Goal: Information Seeking & Learning: Learn about a topic

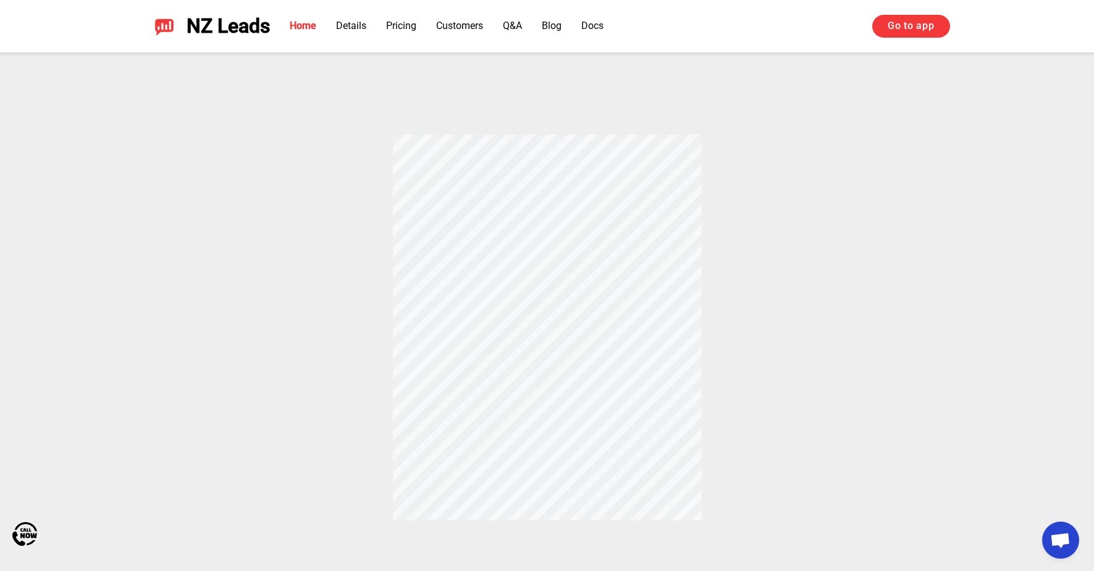
scroll to position [456, 0]
click at [911, 35] on link "Go to app" at bounding box center [910, 26] width 77 height 22
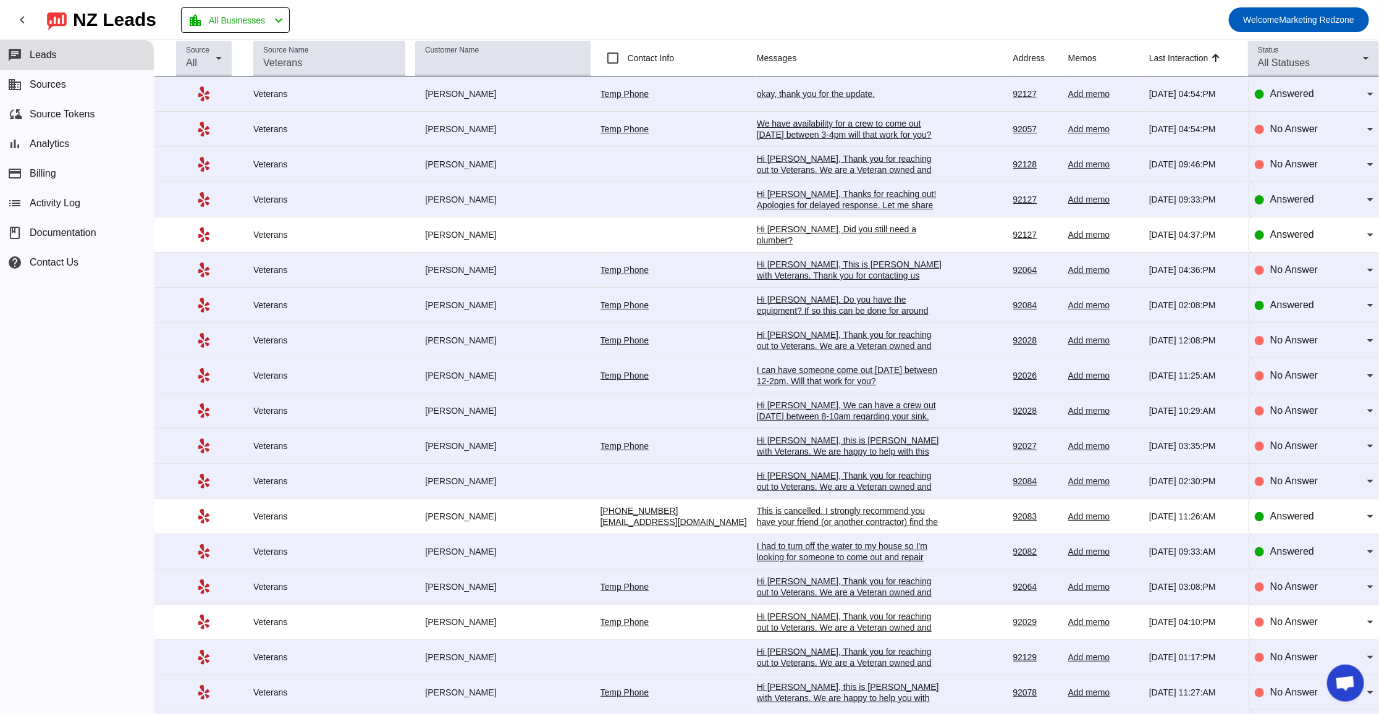
click at [774, 92] on div "okay, thank you for the update." at bounding box center [849, 93] width 185 height 11
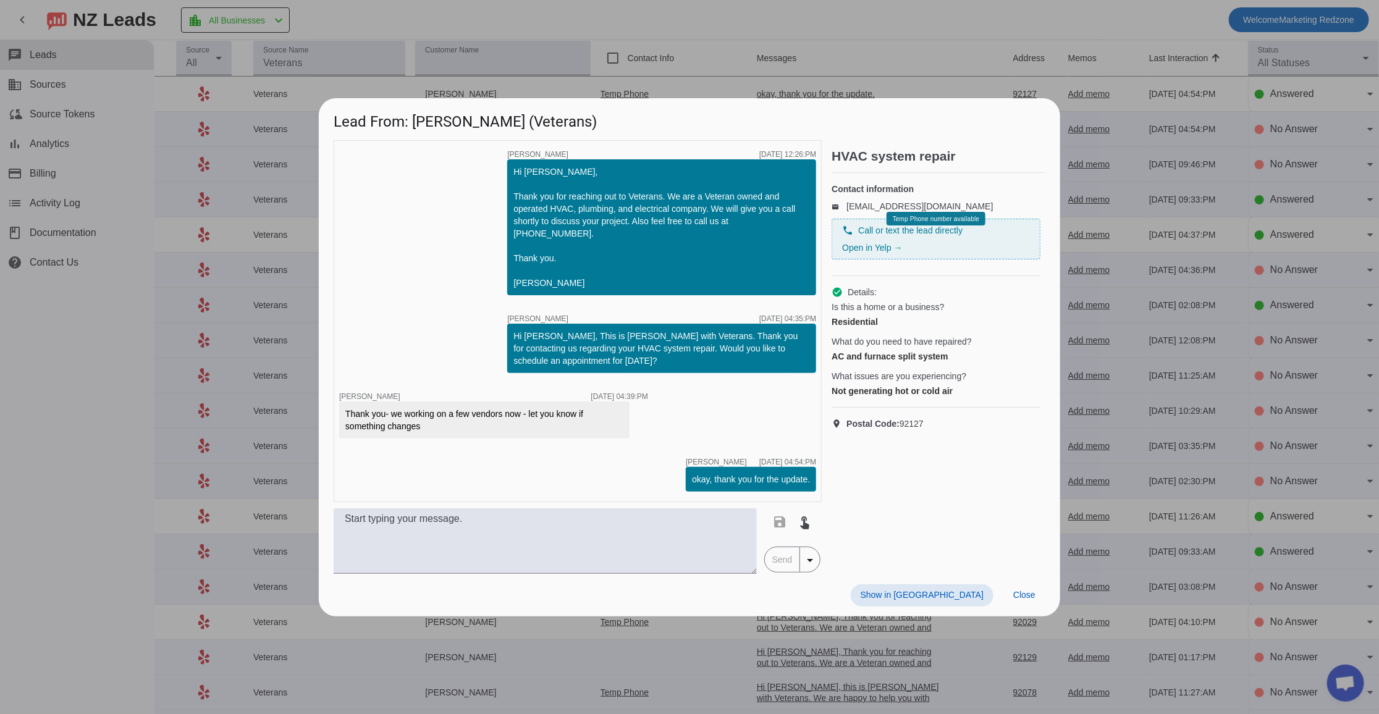
click at [637, 59] on div at bounding box center [689, 357] width 1379 height 714
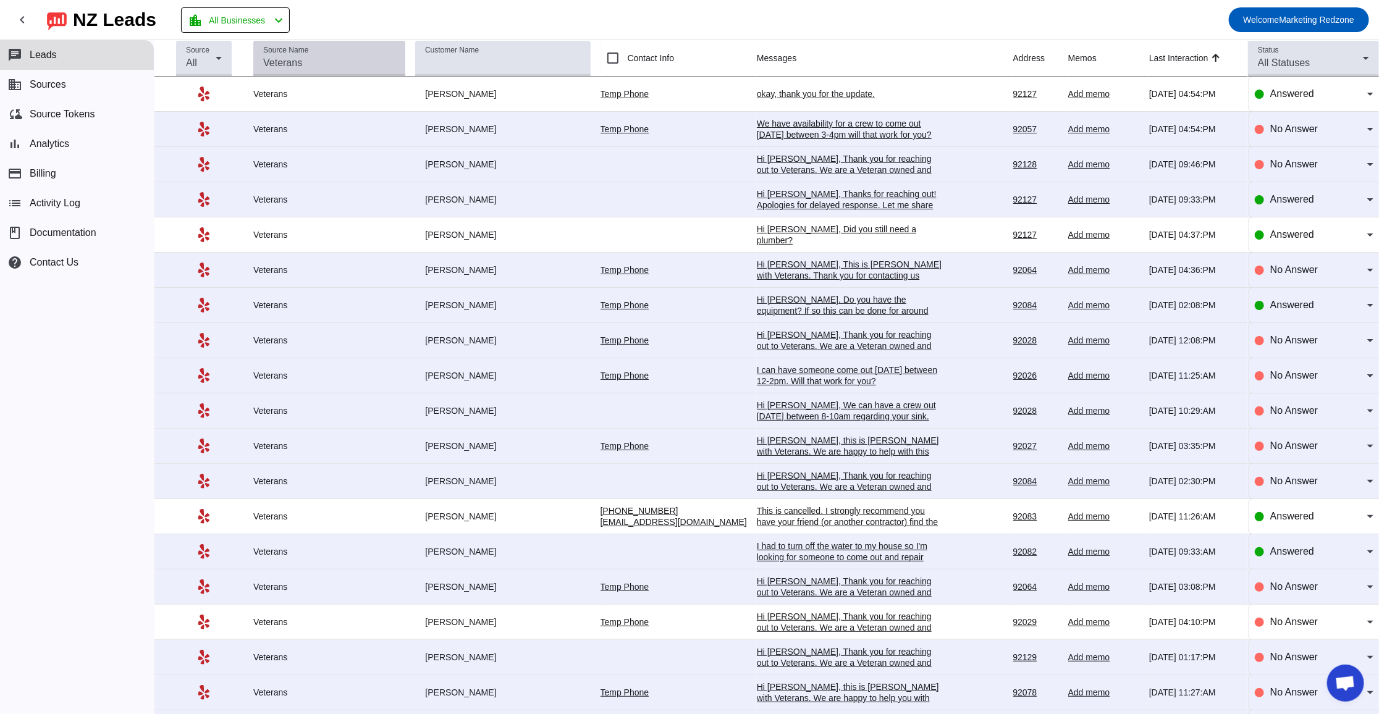
click at [308, 53] on mat-label "Source Name" at bounding box center [285, 50] width 45 height 8
click at [312, 56] on input "Source Name" at bounding box center [329, 63] width 132 height 15
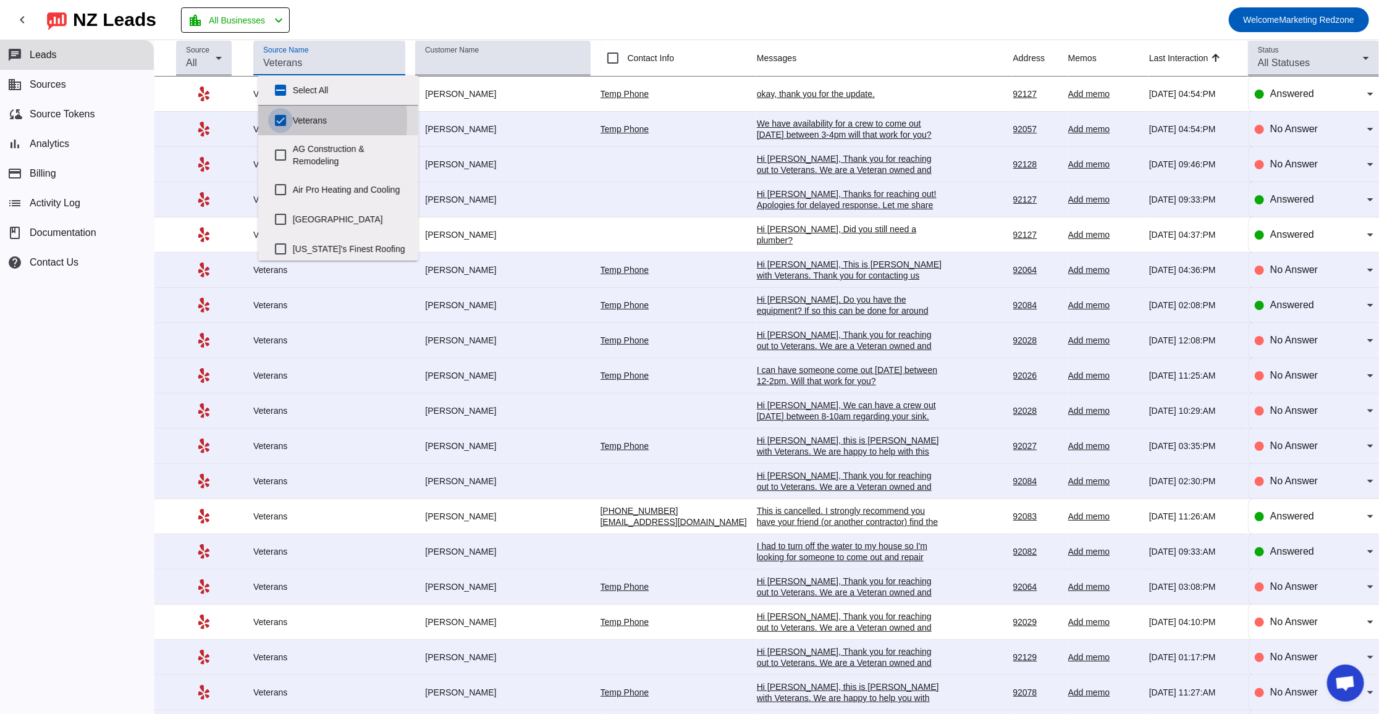
click at [281, 120] on input "Veterans" at bounding box center [280, 120] width 25 height 25
checkbox input "false"
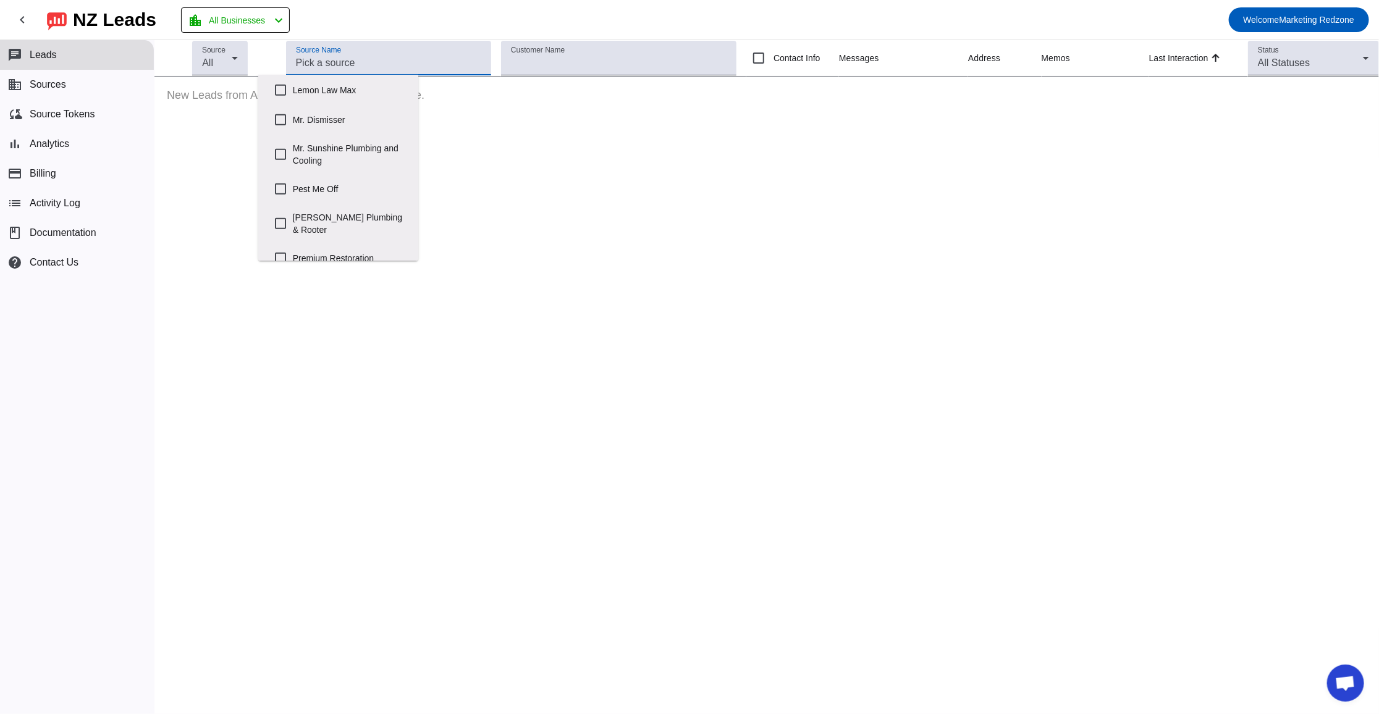
scroll to position [524, 0]
click at [281, 138] on input "Mr. Sunshine Plumbing and Cooling" at bounding box center [280, 125] width 25 height 25
checkbox input "true"
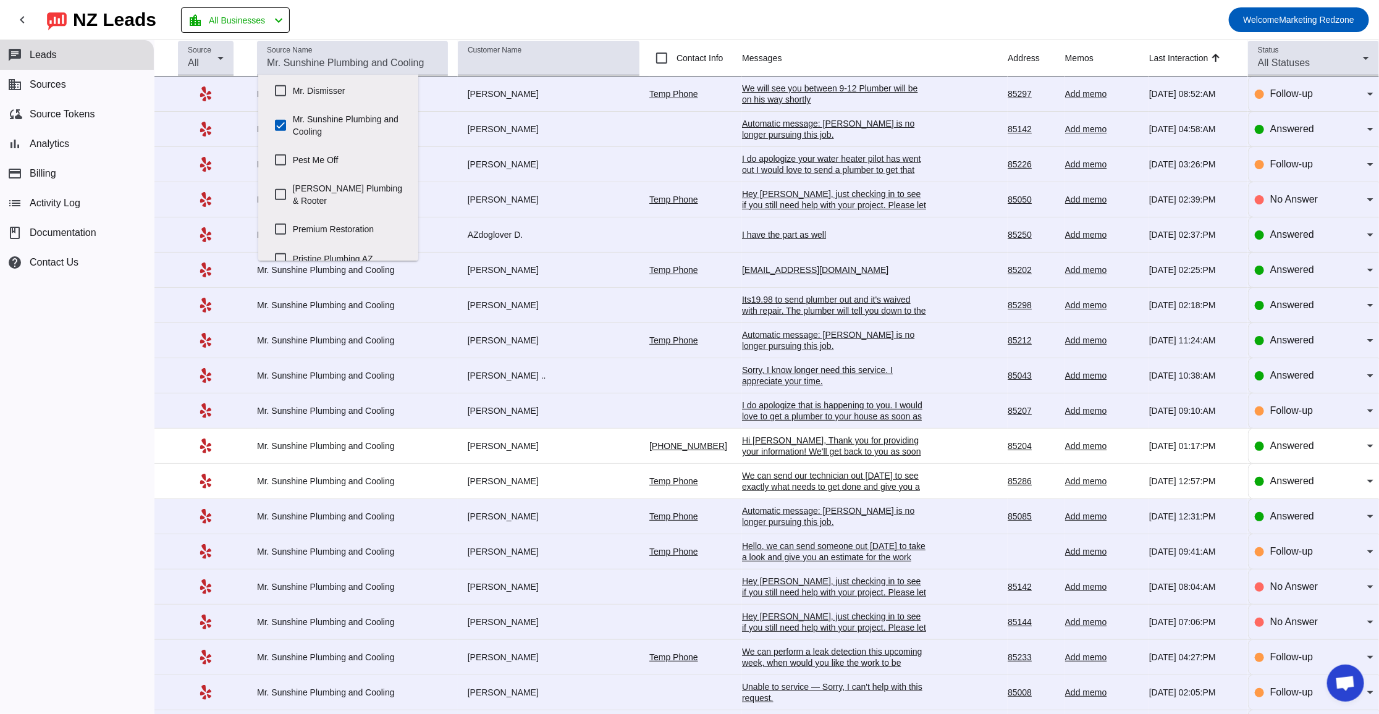
click at [775, 229] on td "I have the part as well 8/11/2025, 02:37:PM" at bounding box center [875, 234] width 266 height 35
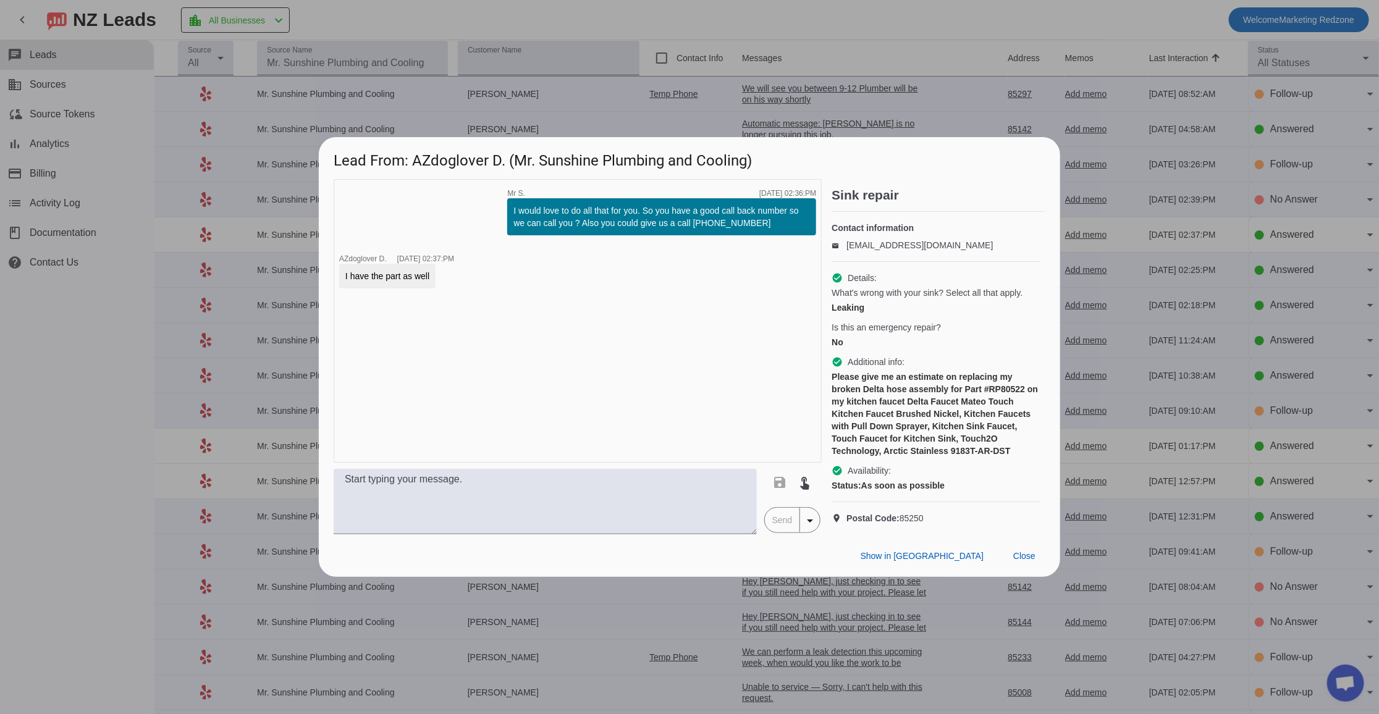
click at [445, 187] on div "timer close Mr S. 8/11/2025, 02:36:PM I would love to do all that for you. So y…" at bounding box center [578, 321] width 488 height 284
click at [1024, 561] on span "Close" at bounding box center [1024, 556] width 22 height 10
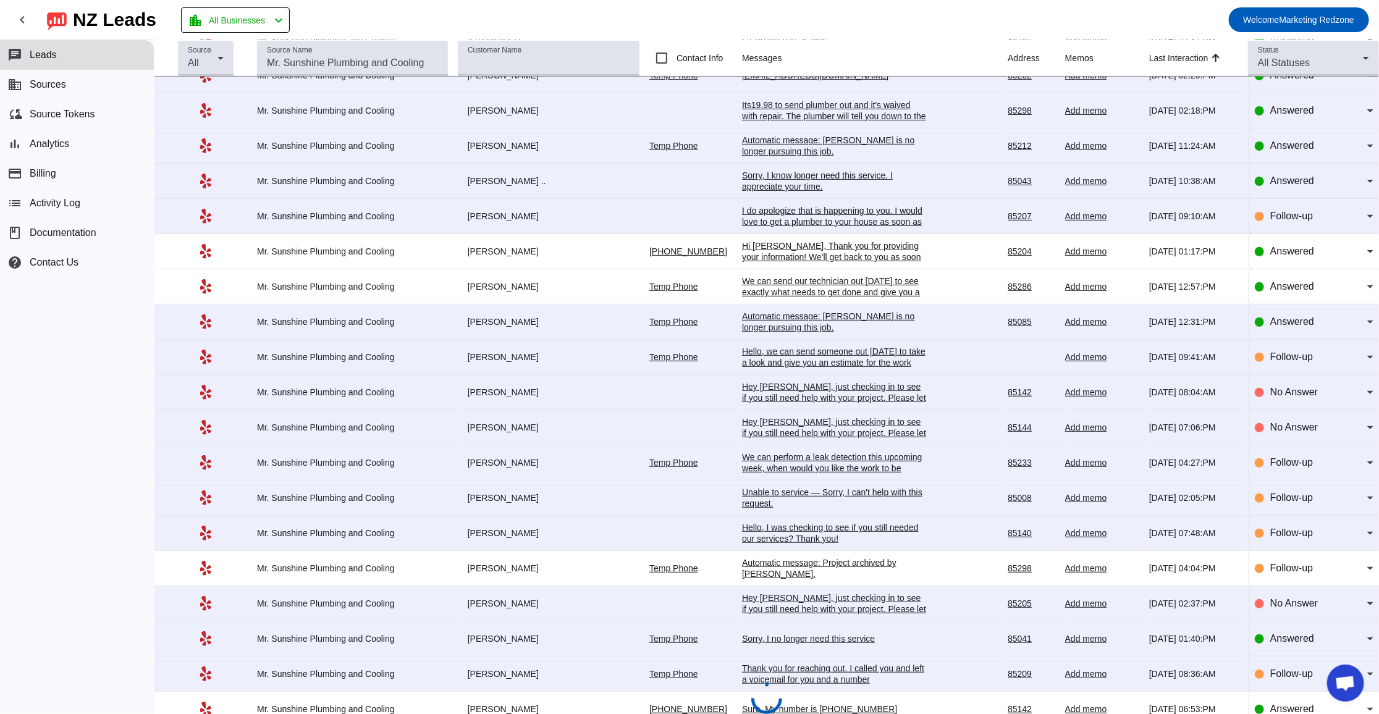
scroll to position [246, 0]
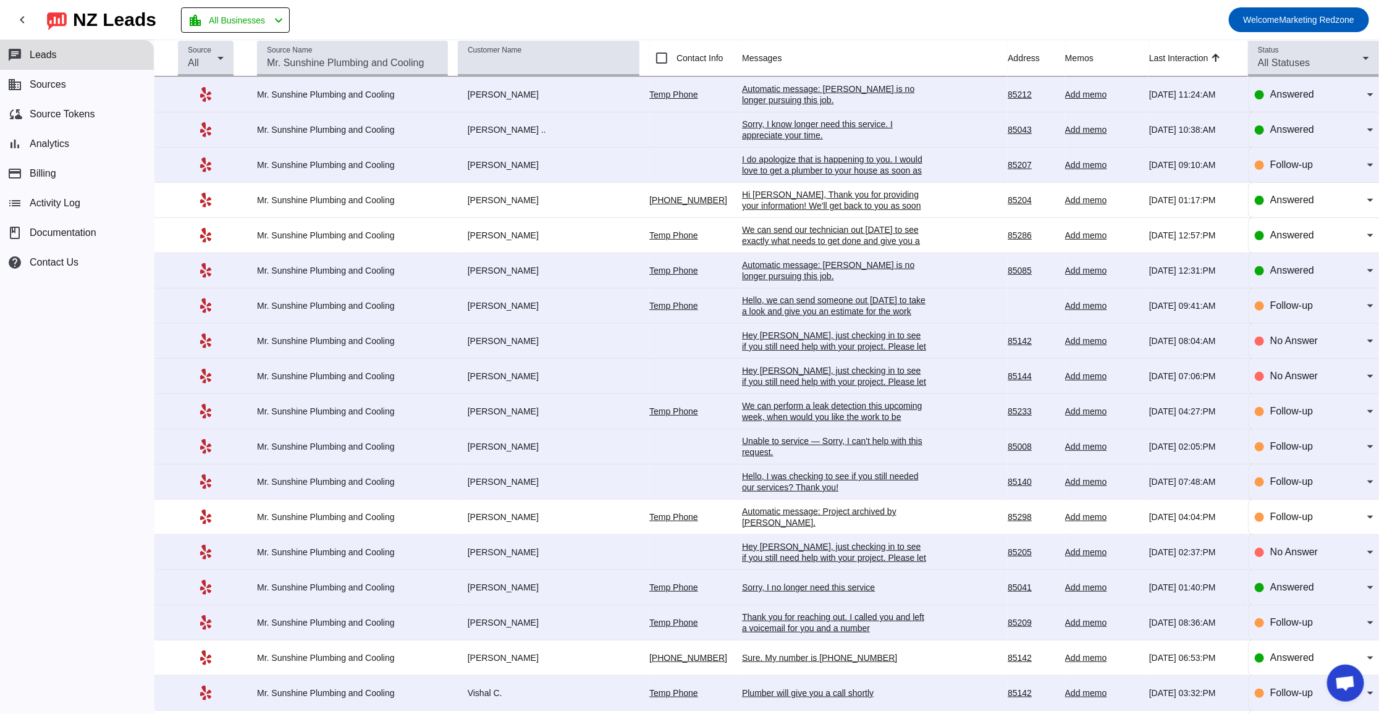
click at [824, 520] on div "Automatic message: Project archived by Peter." at bounding box center [834, 517] width 185 height 22
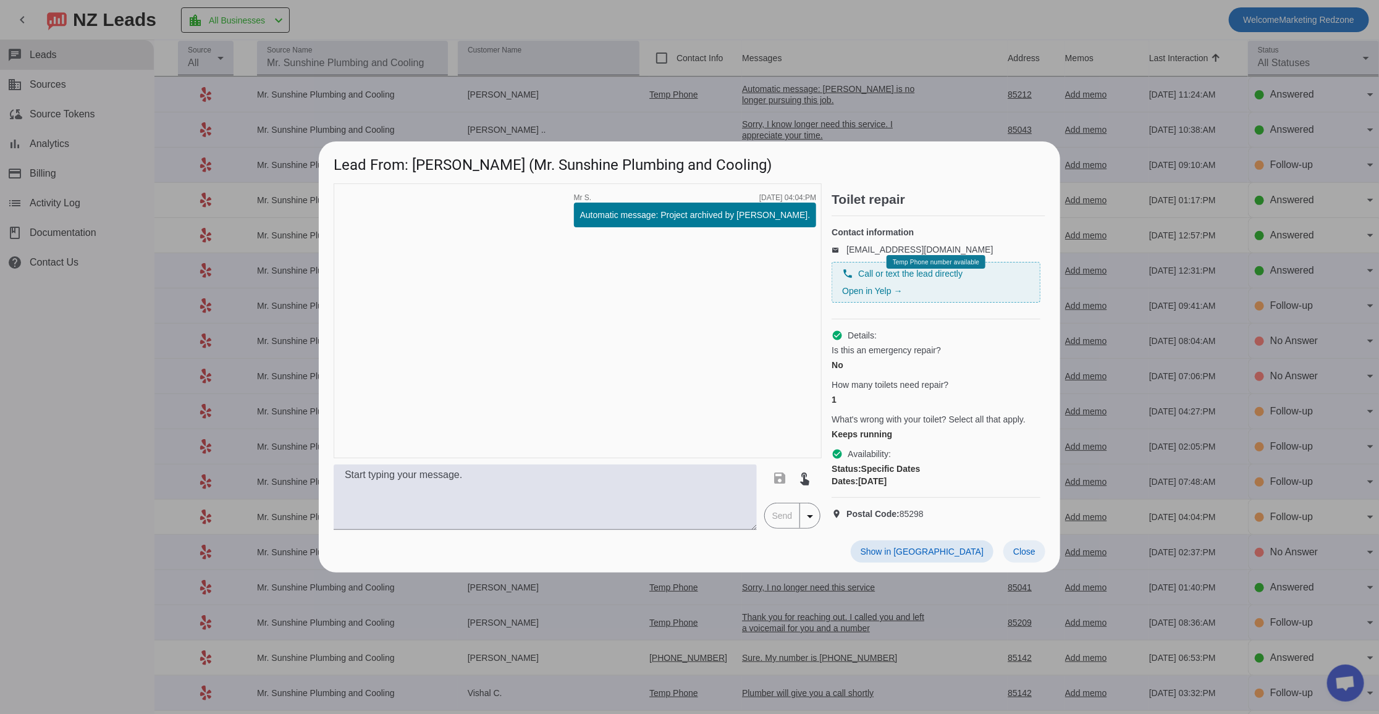
click at [1014, 557] on span "Close" at bounding box center [1024, 552] width 22 height 10
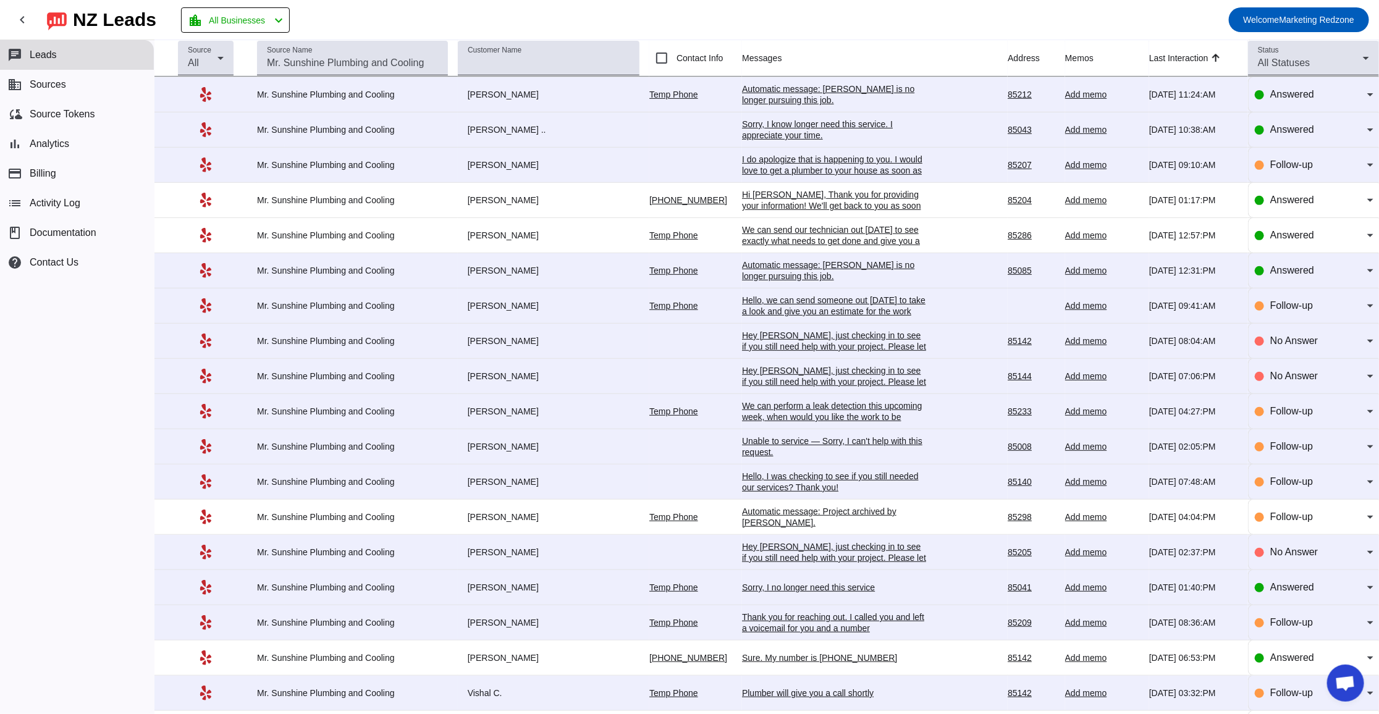
click at [780, 384] on div "Hey Tony, just checking in to see if you still need help with your project. Ple…" at bounding box center [834, 387] width 185 height 44
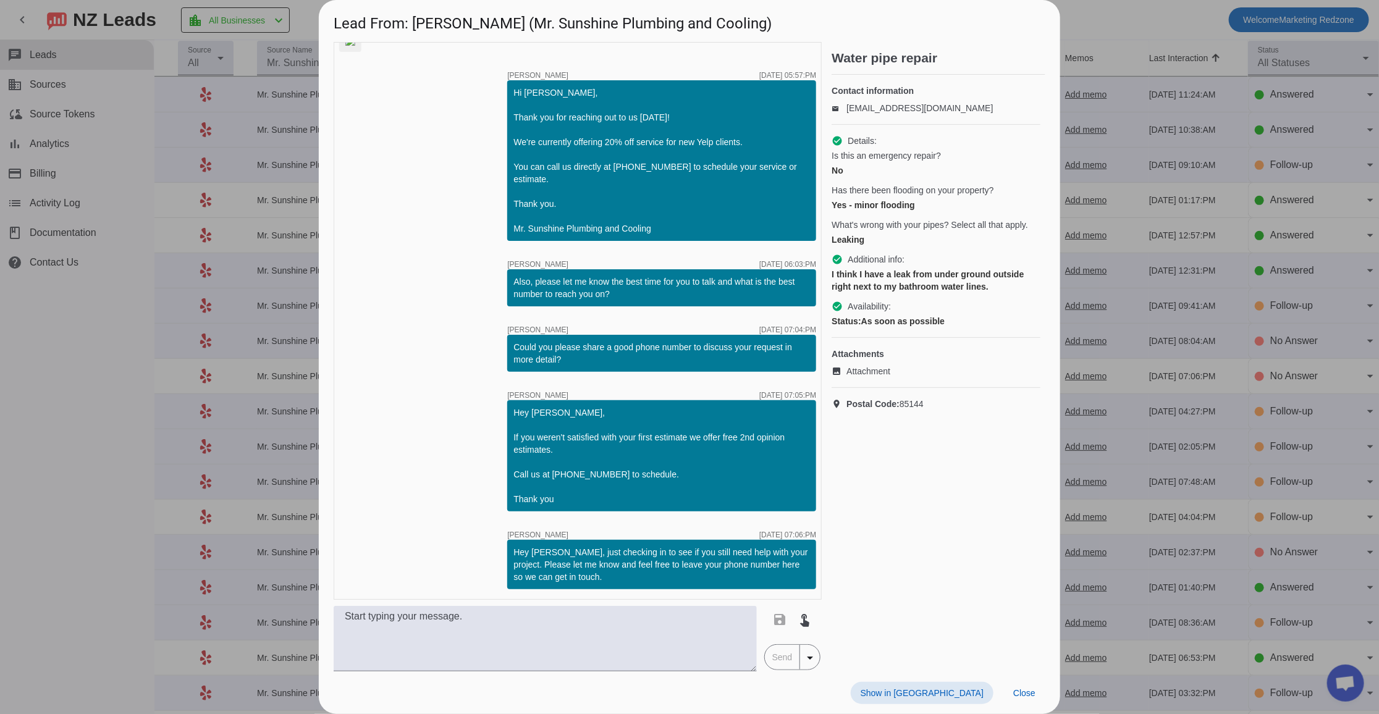
scroll to position [0, 0]
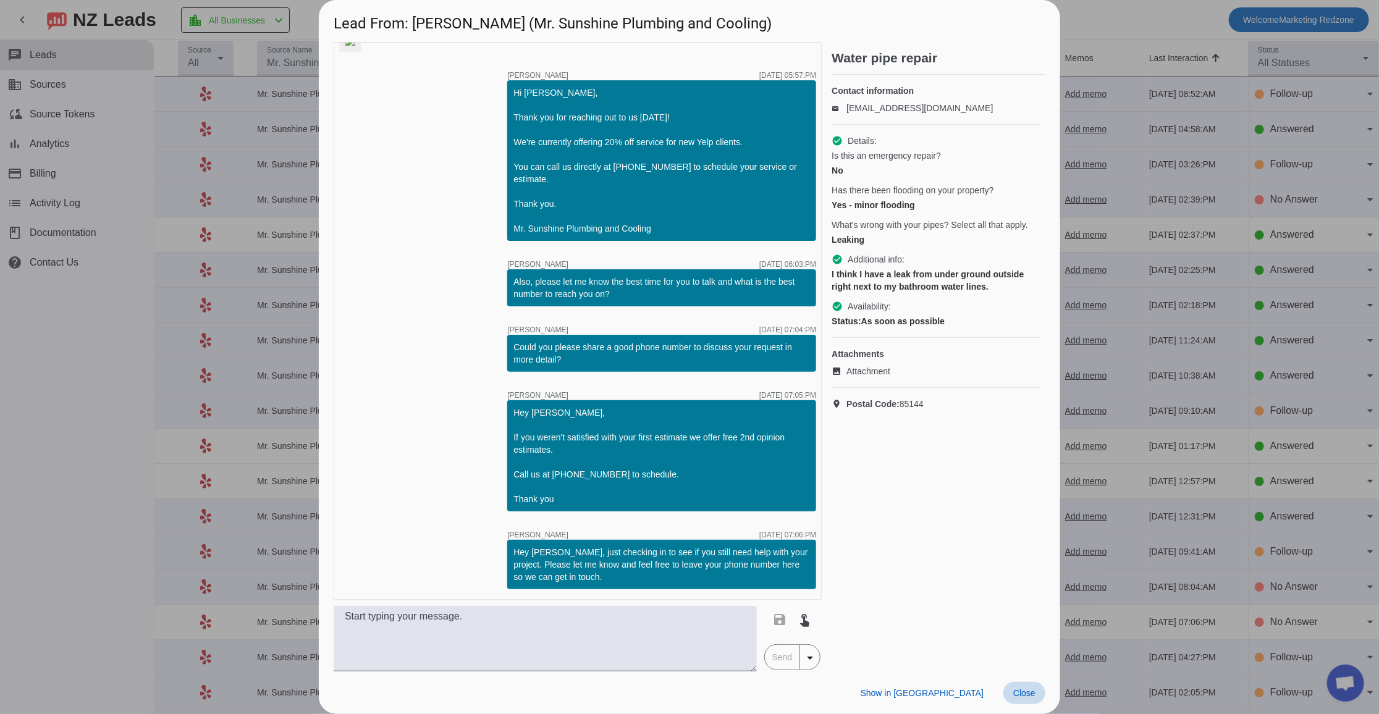
click at [1021, 691] on span "Close" at bounding box center [1024, 693] width 22 height 10
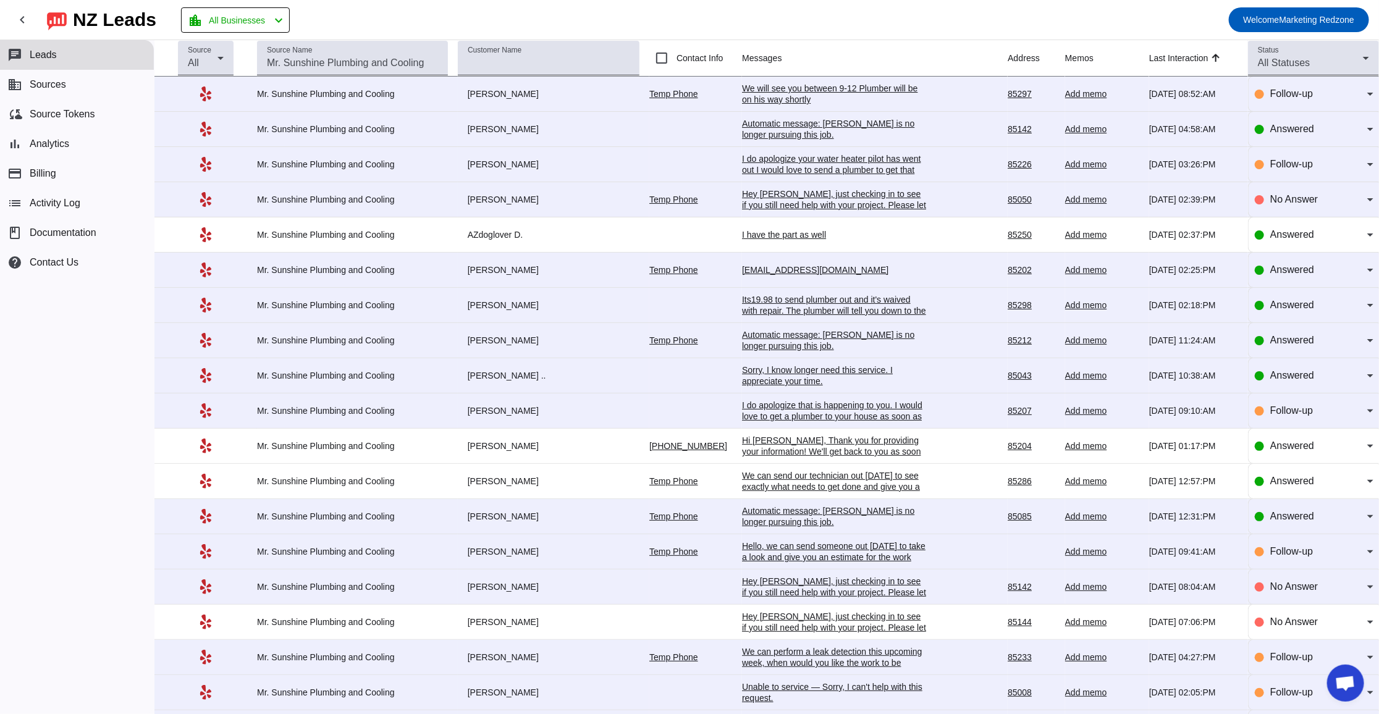
click at [773, 305] on div "Its19.98 to send plumber out and it's waived with repair. The plumber will tell…" at bounding box center [834, 333] width 185 height 78
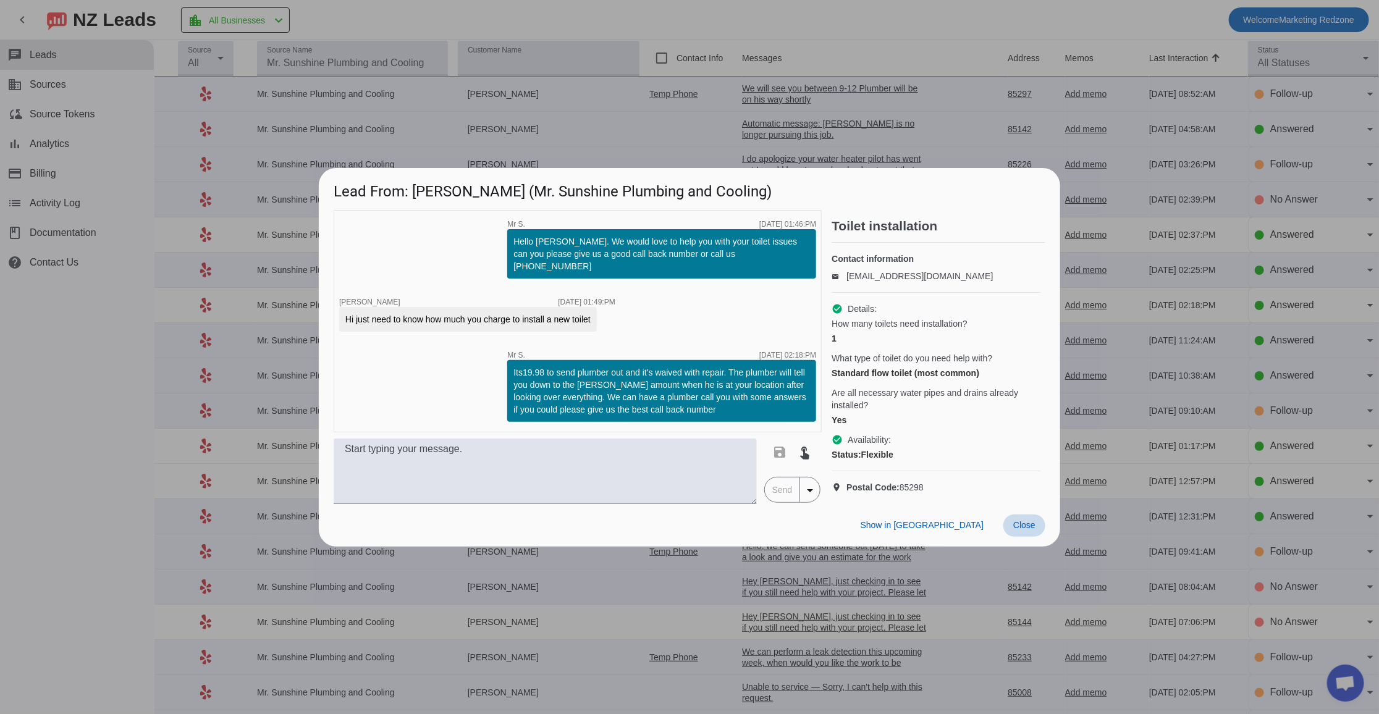
click at [1019, 537] on span at bounding box center [1024, 526] width 42 height 22
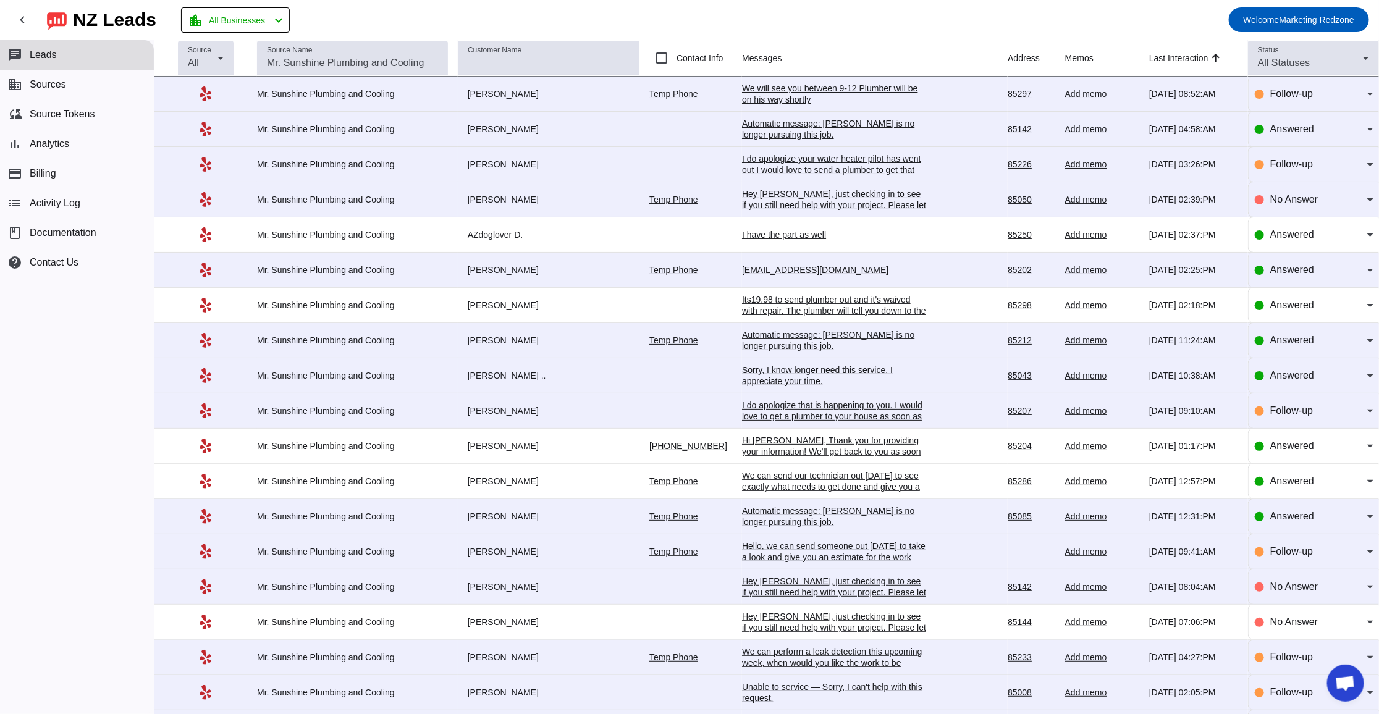
click at [754, 412] on div "I do apologize that is happening to you. I would love to get a plumber to your …" at bounding box center [834, 433] width 185 height 67
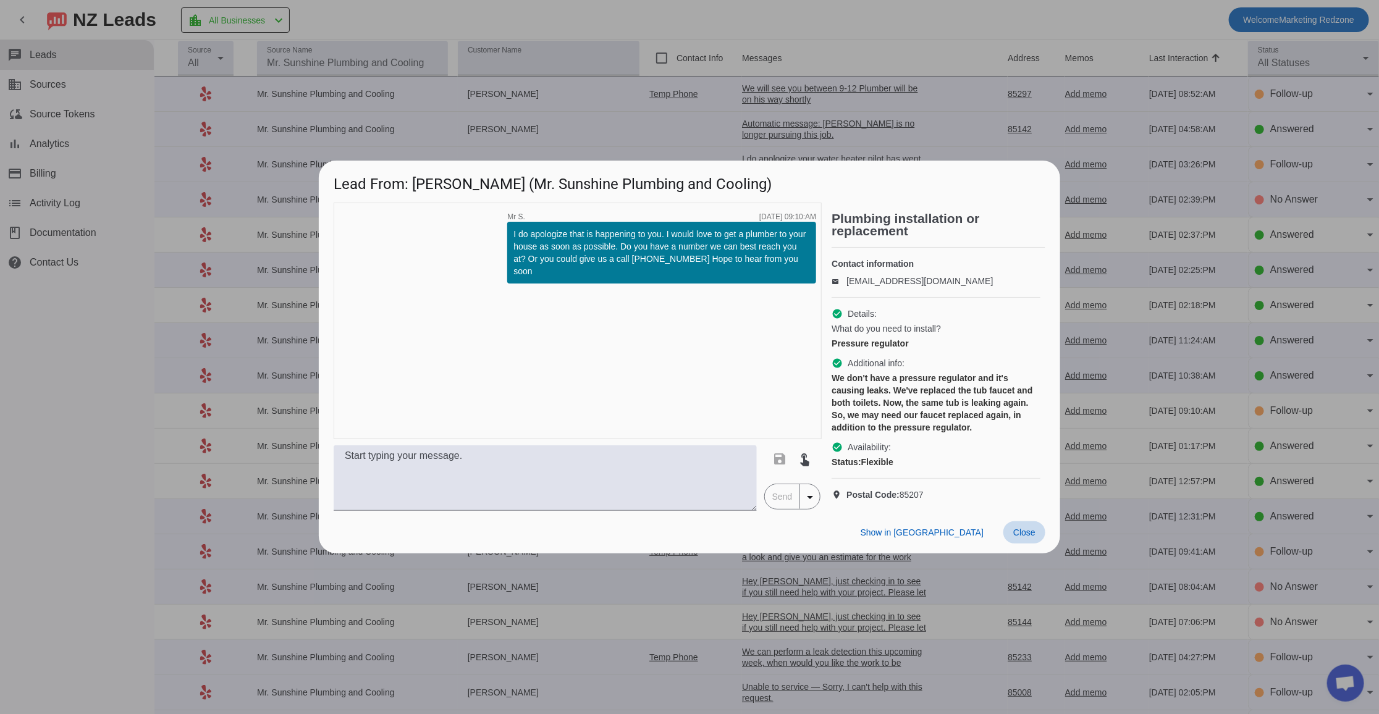
click at [1023, 537] on span "Close" at bounding box center [1024, 533] width 22 height 10
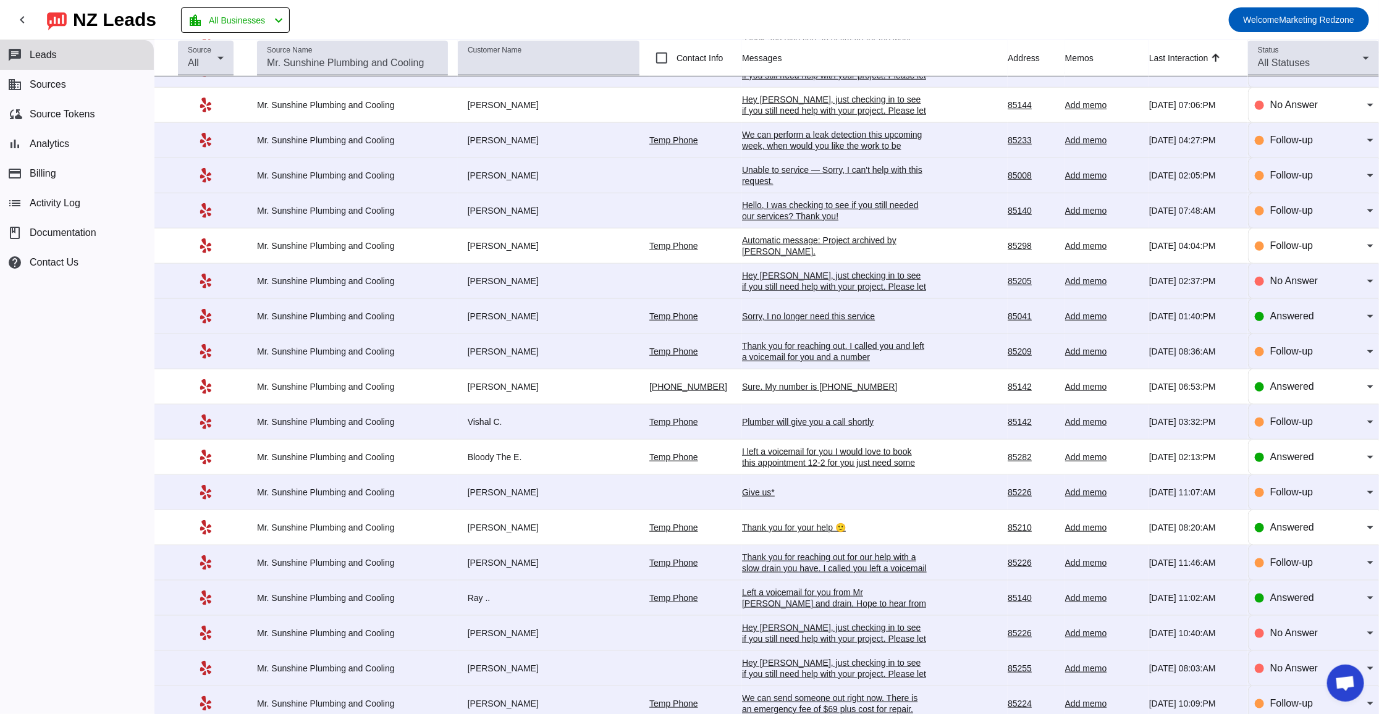
scroll to position [521, 0]
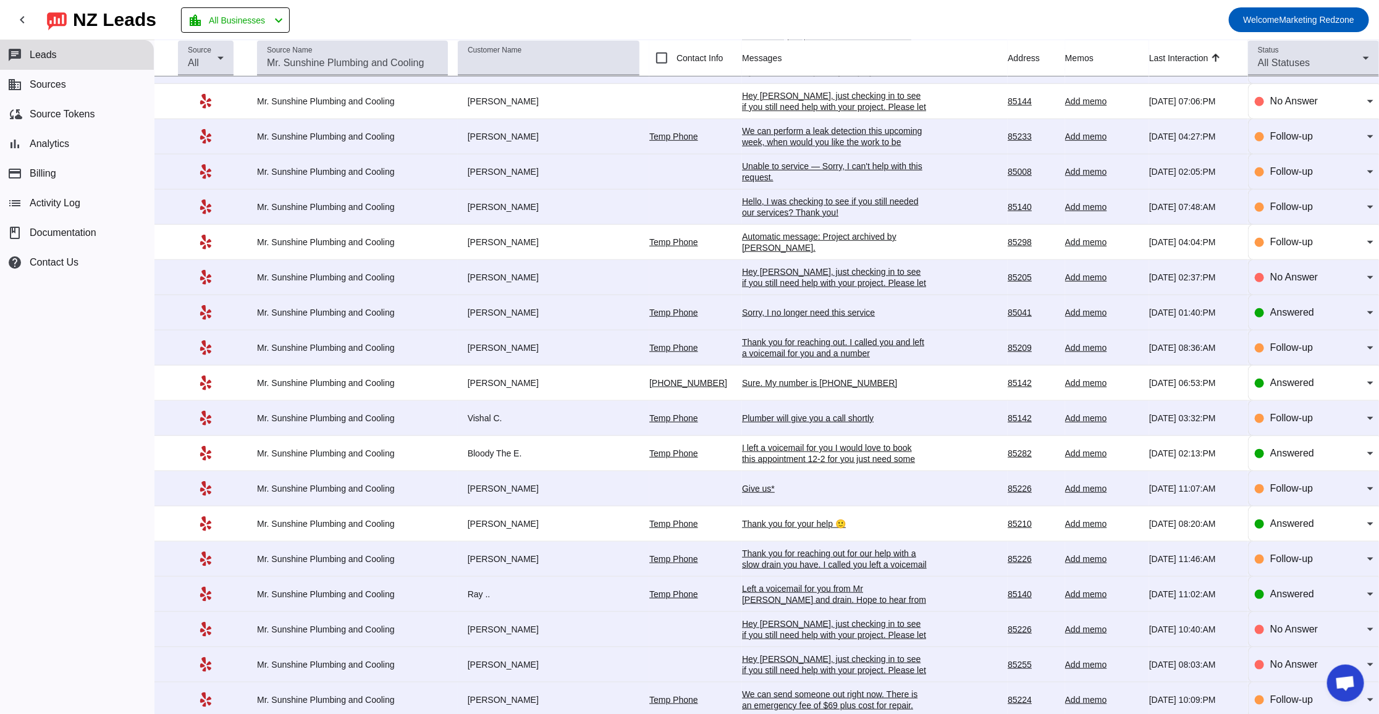
click at [833, 384] on div "Sure. My number is 972-800-8205" at bounding box center [834, 382] width 185 height 11
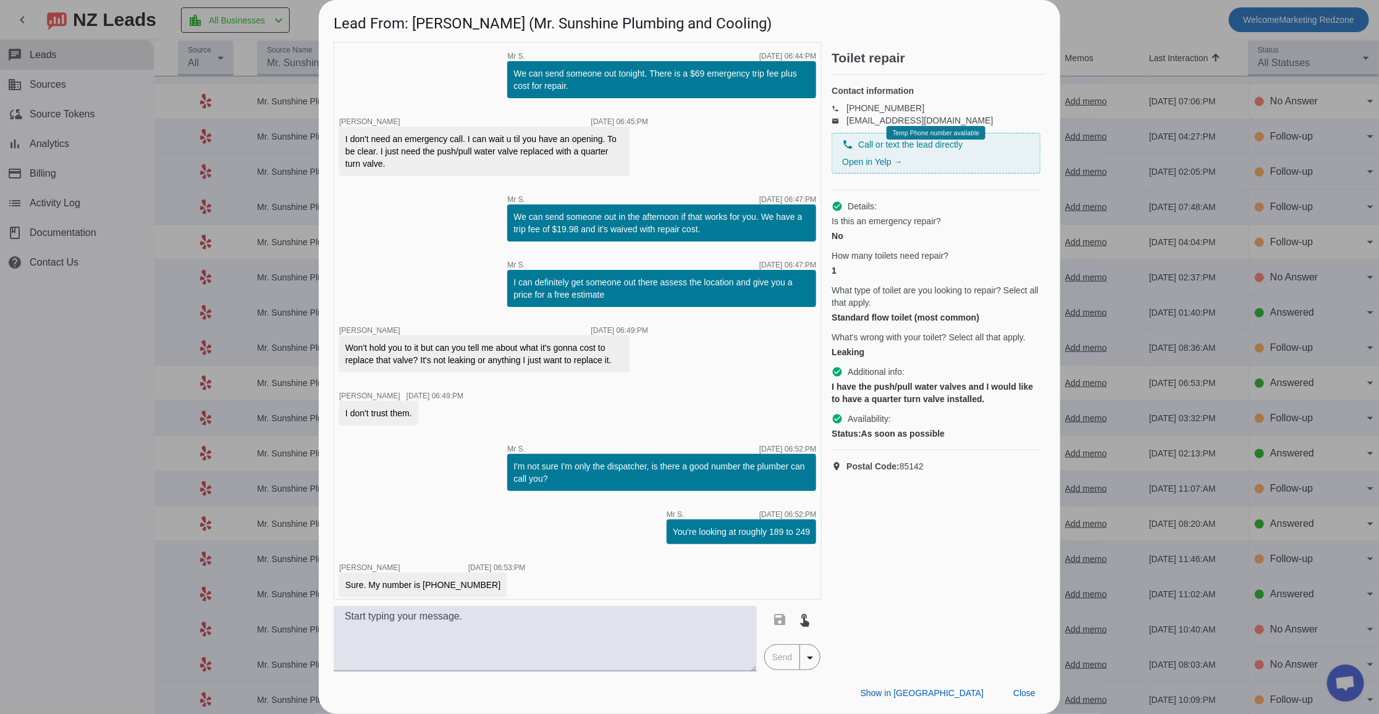
scroll to position [8, 0]
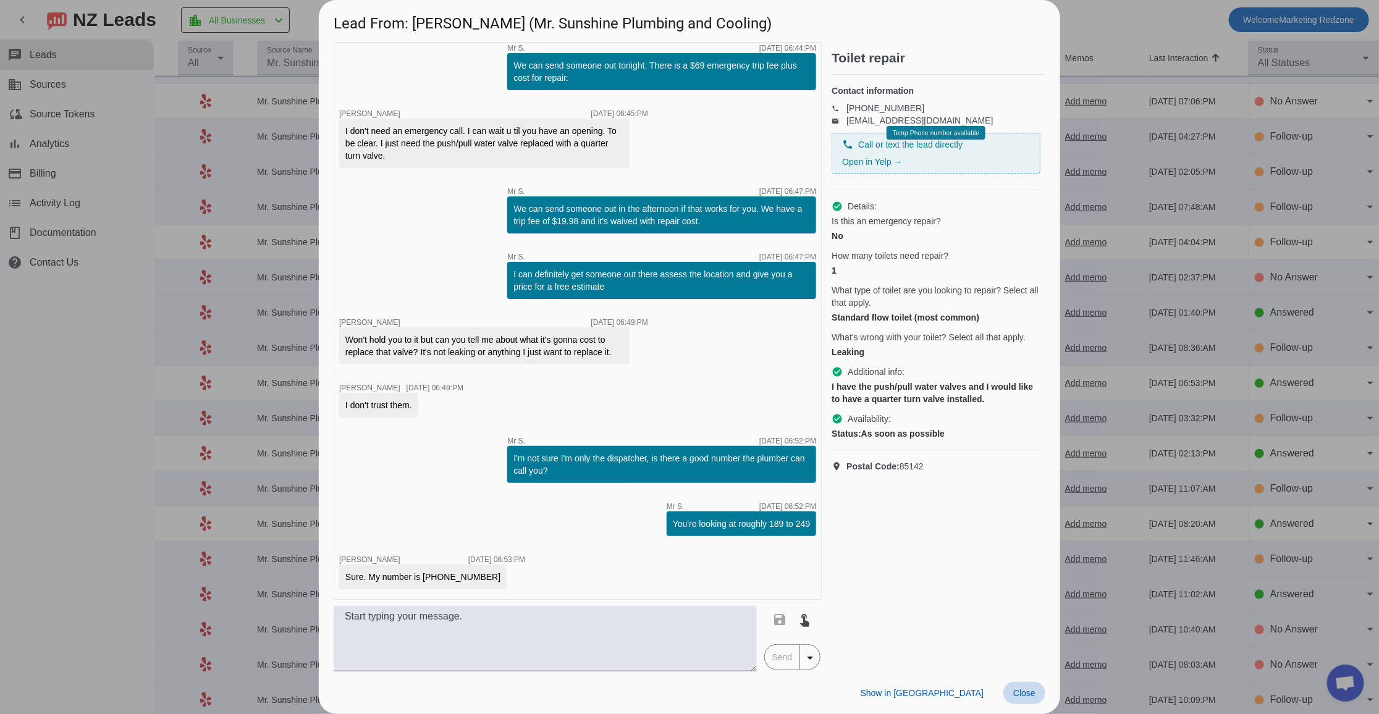
click at [1018, 696] on span "Close" at bounding box center [1024, 693] width 22 height 10
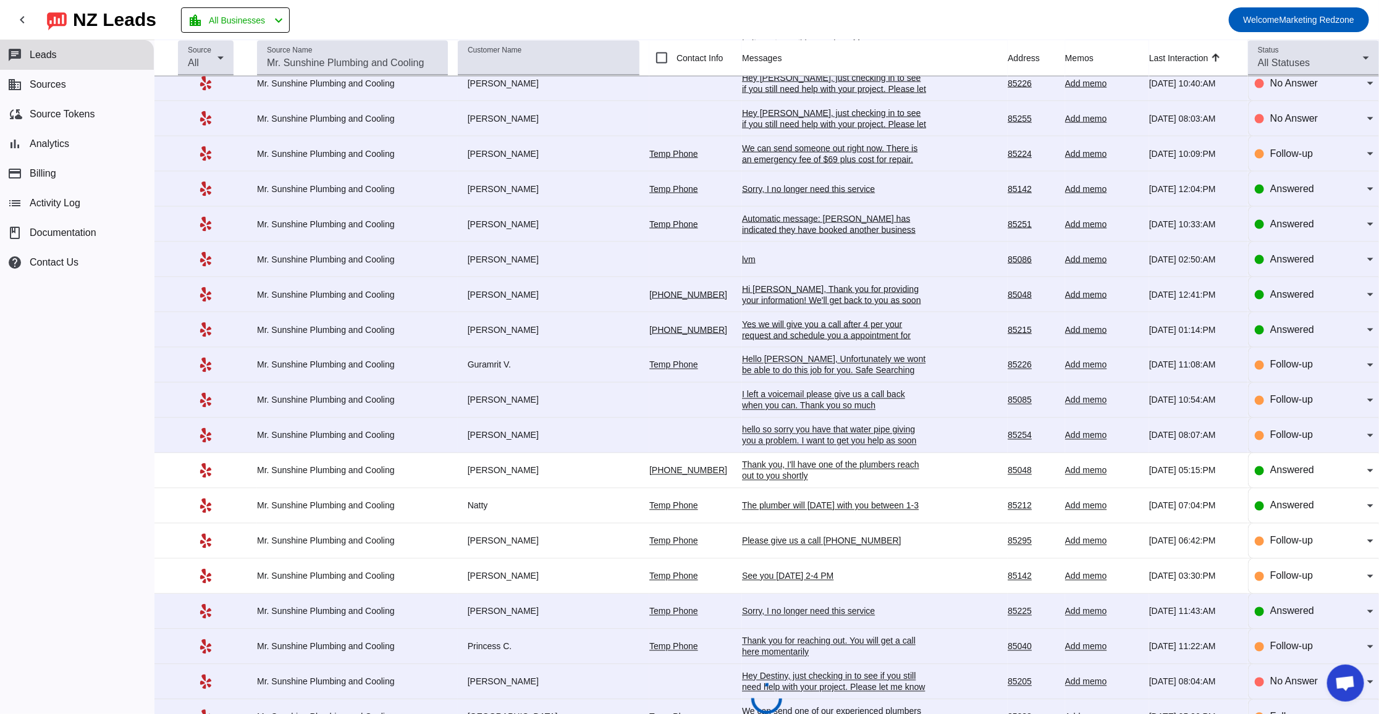
scroll to position [1131, 0]
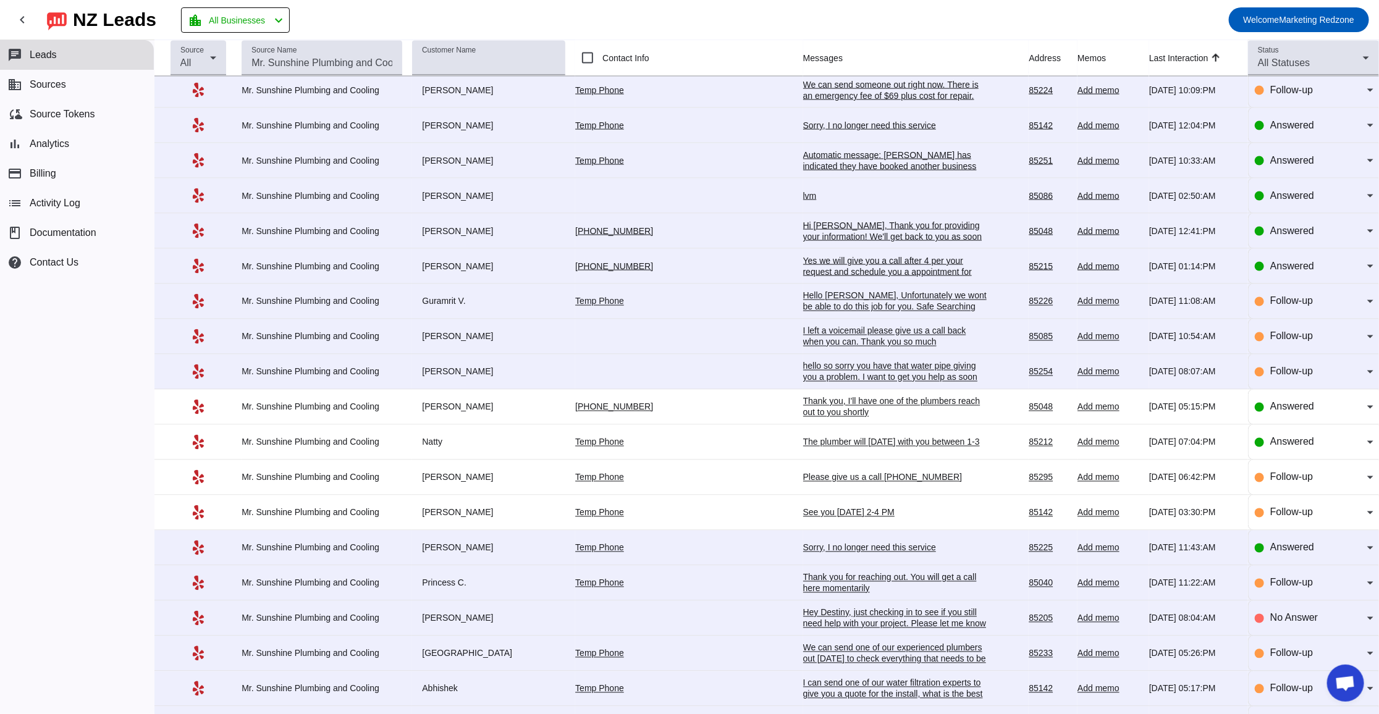
click at [803, 445] on div "The plumber will tomorrow with you between 1-3" at bounding box center [895, 442] width 185 height 11
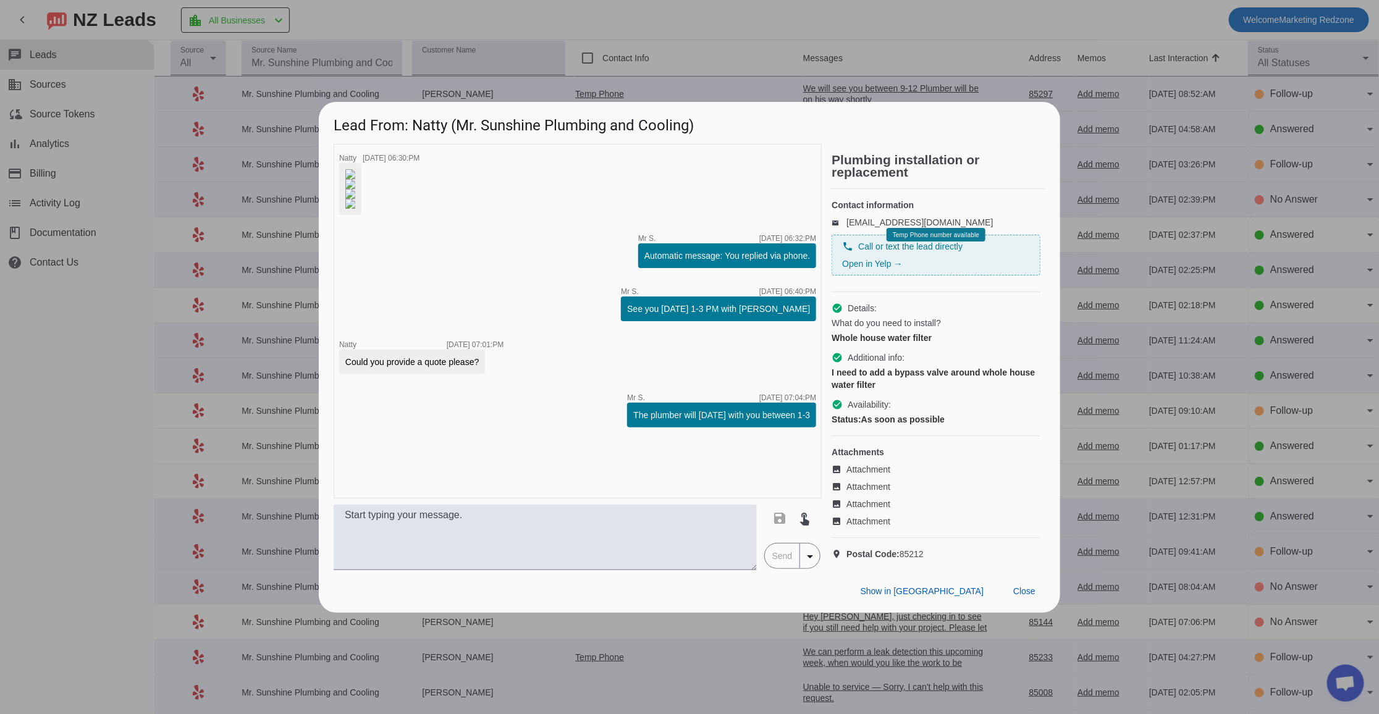
scroll to position [0, 0]
click at [1029, 603] on span at bounding box center [1024, 592] width 42 height 22
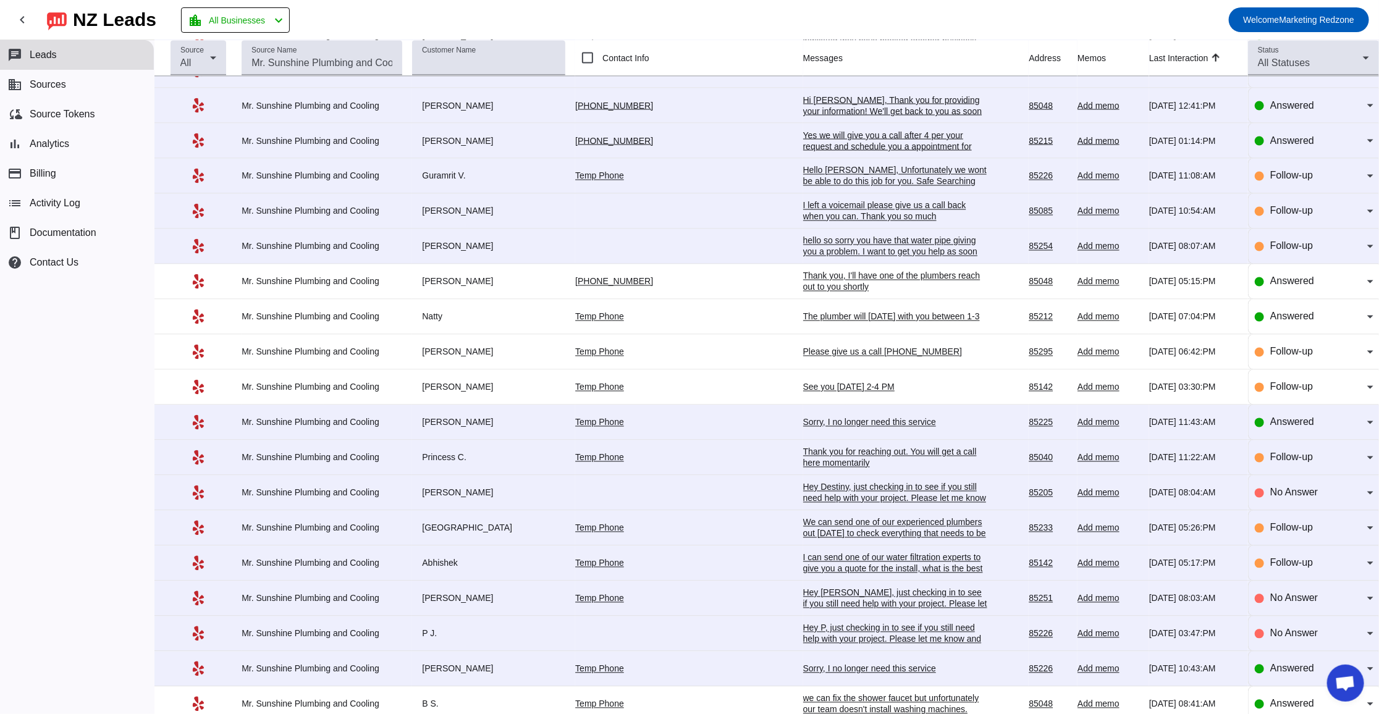
scroll to position [1268, 0]
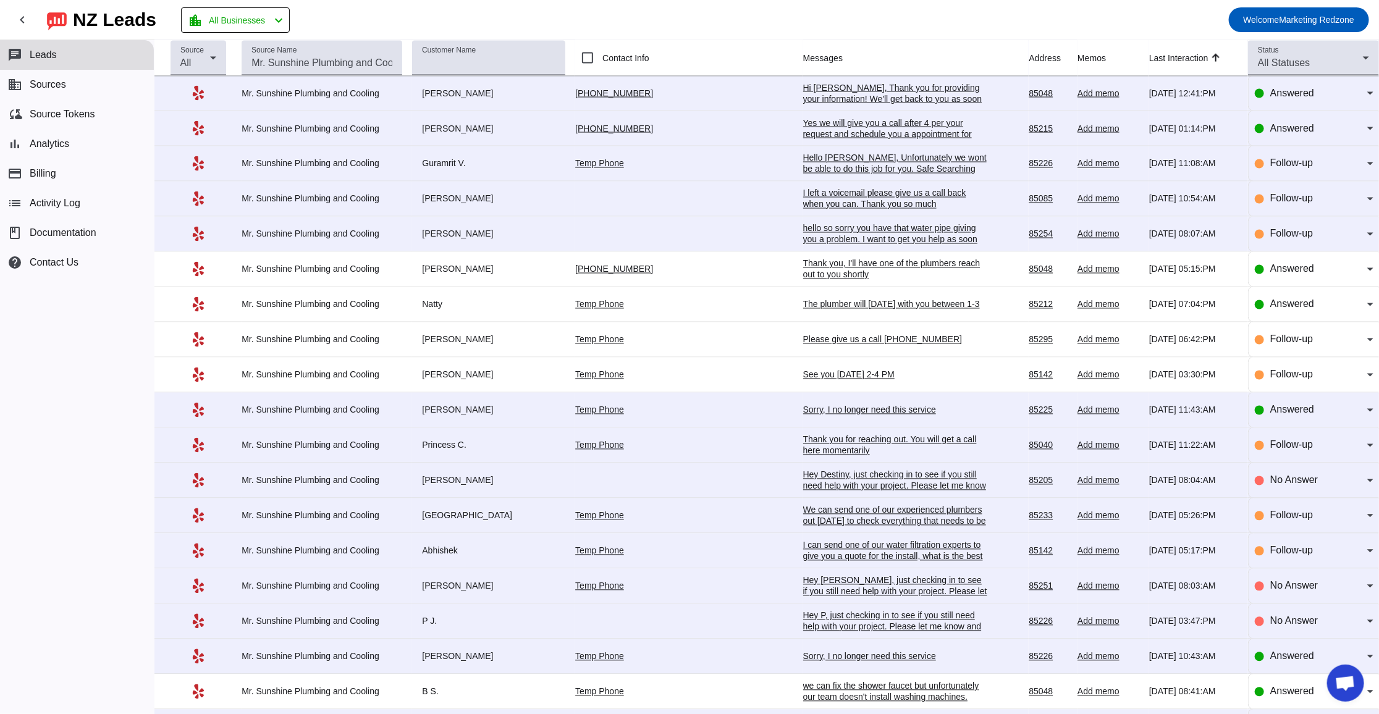
click at [803, 278] on div "Thank you, I'll have one of the plumbers reach out to you shortly" at bounding box center [895, 269] width 185 height 22
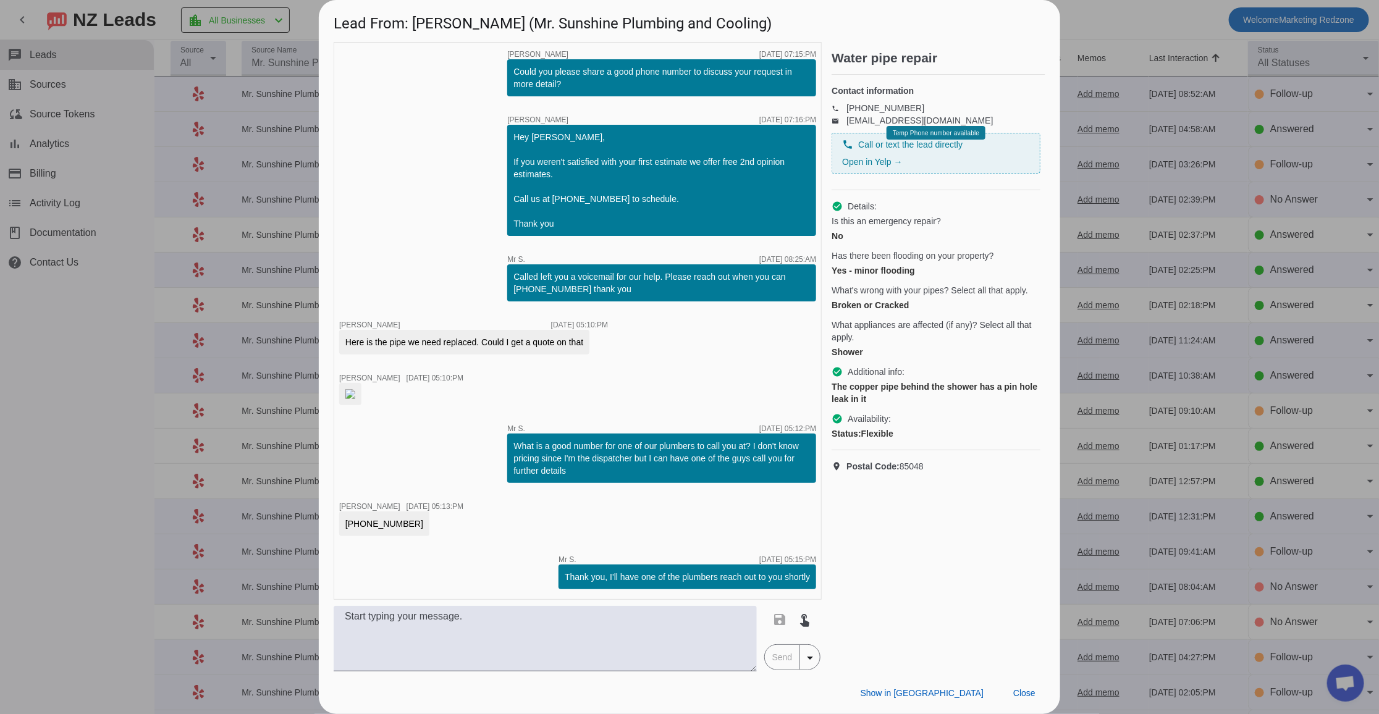
scroll to position [345, 0]
click at [1014, 695] on span "Close" at bounding box center [1024, 693] width 22 height 10
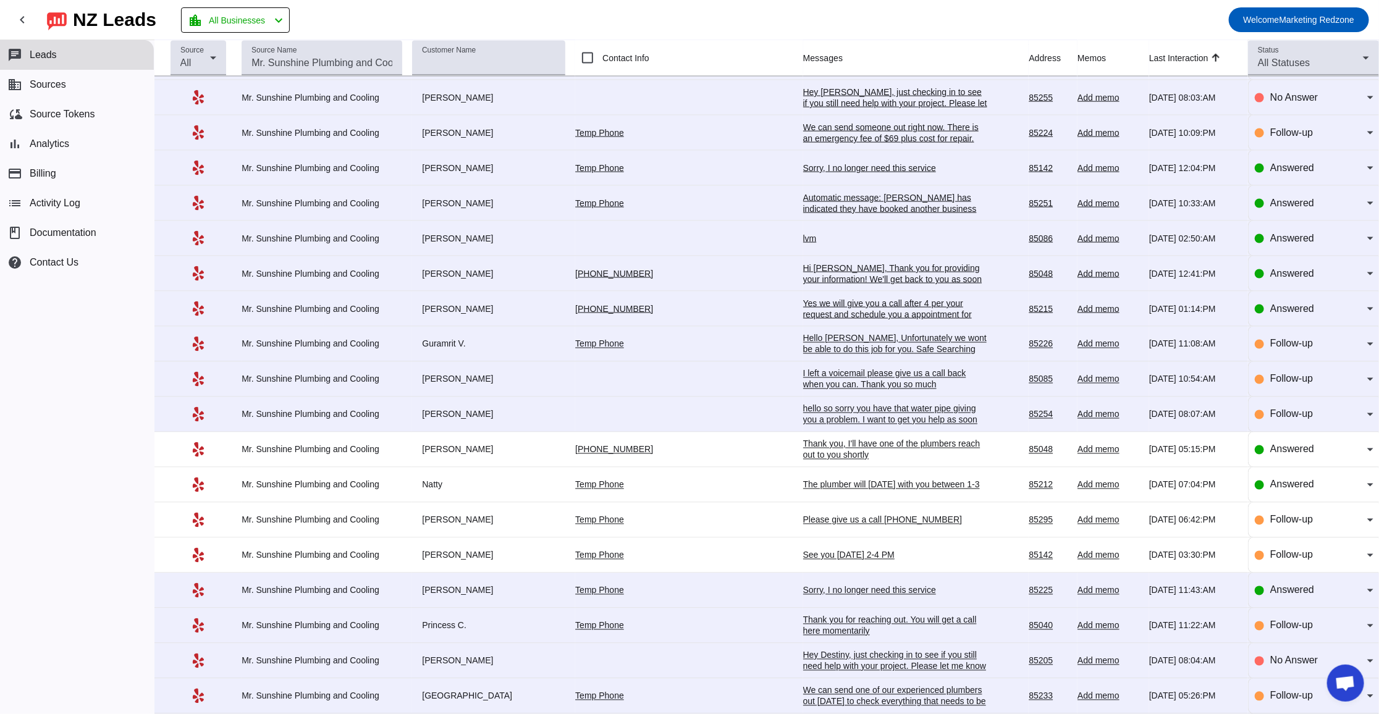
scroll to position [1082, 0]
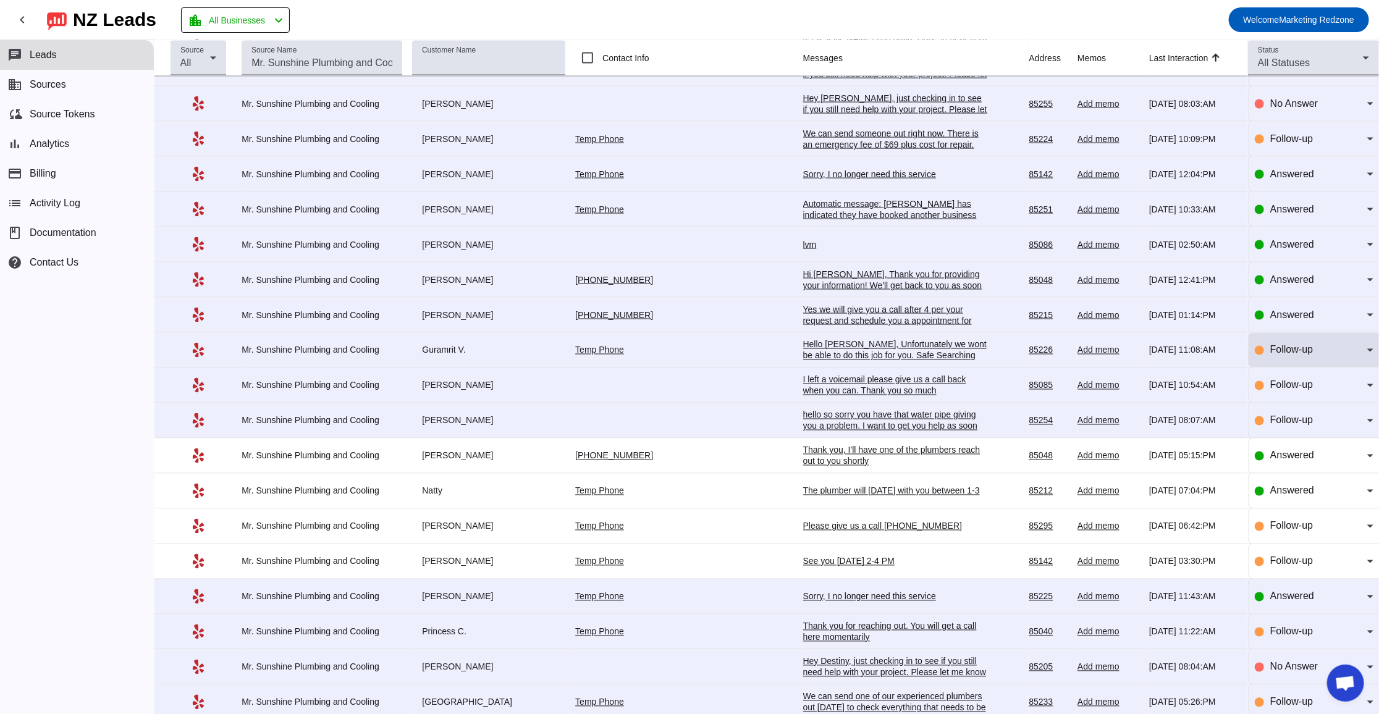
click at [1363, 354] on icon at bounding box center [1370, 350] width 15 height 15
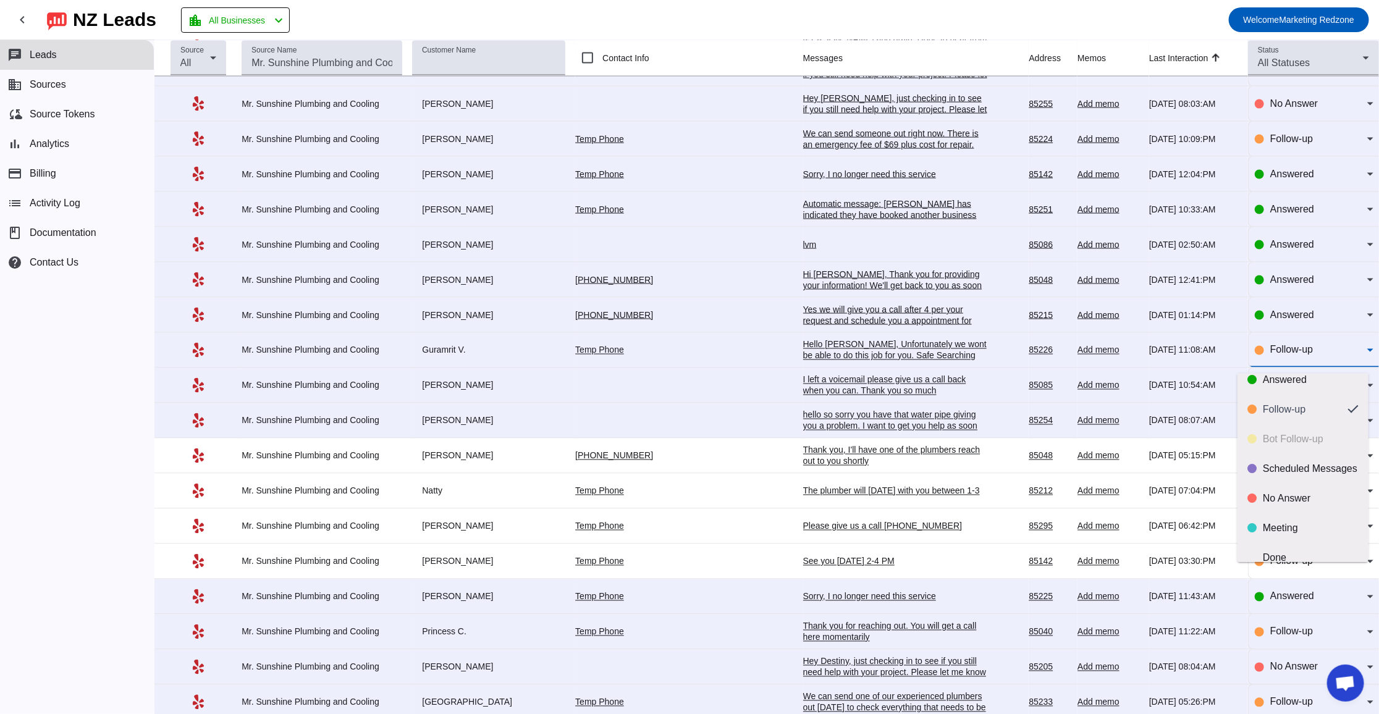
scroll to position [0, 0]
click at [943, 330] on div at bounding box center [689, 357] width 1379 height 714
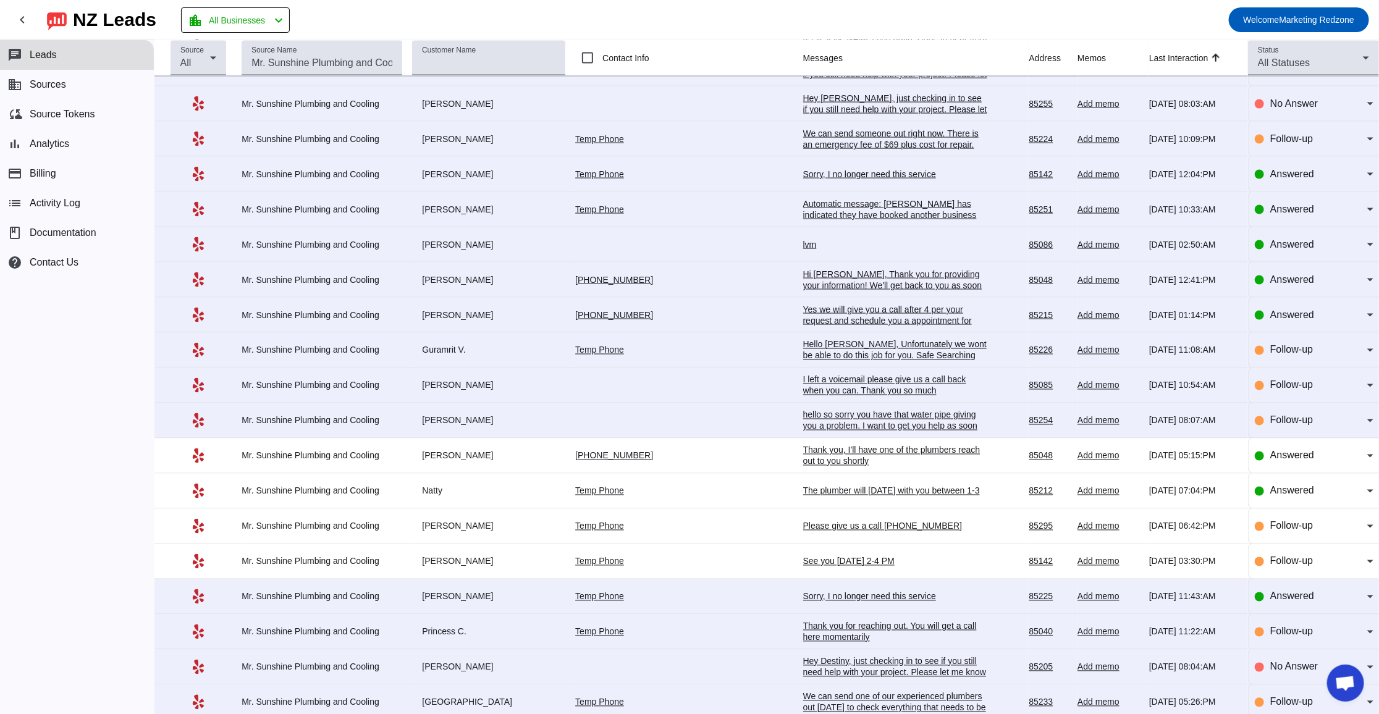
click at [836, 324] on div "Yes we will give you a call after 4 per your request and schedule you a appoint…" at bounding box center [895, 320] width 185 height 33
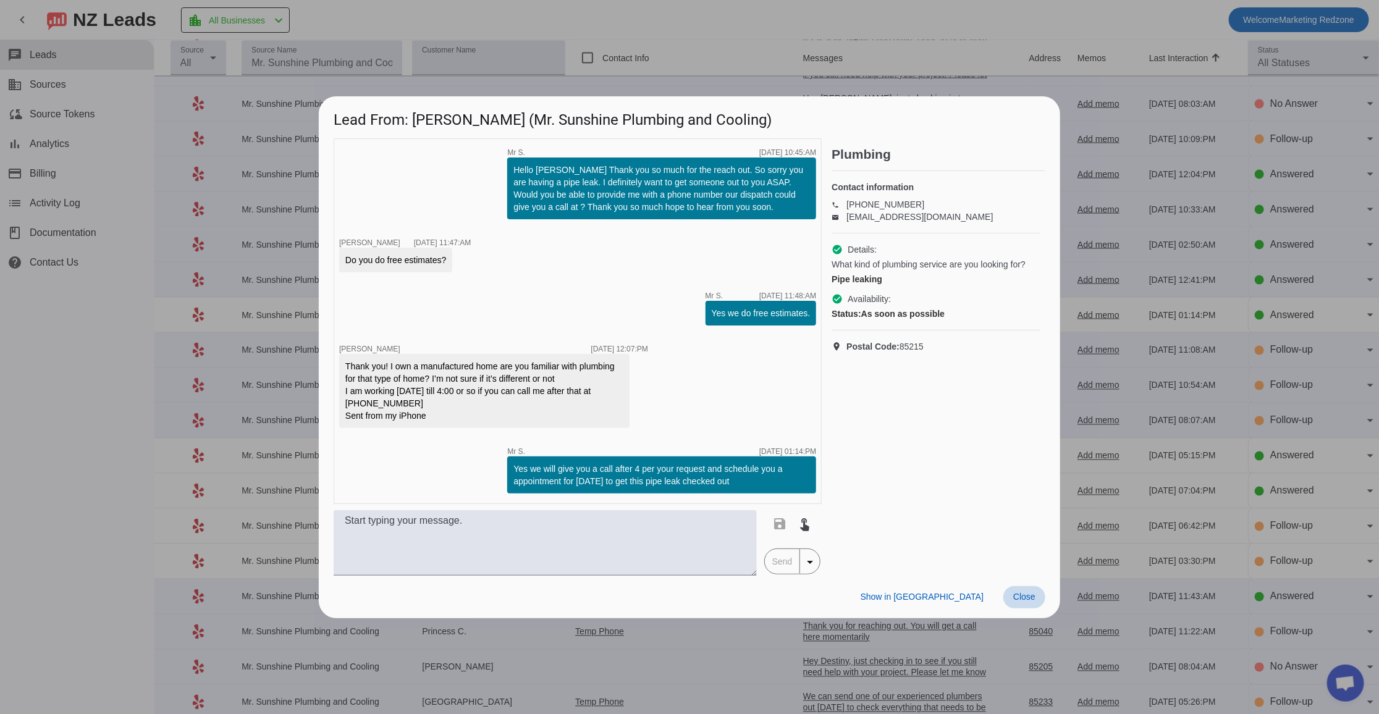
click at [1024, 594] on span "Close" at bounding box center [1024, 597] width 22 height 10
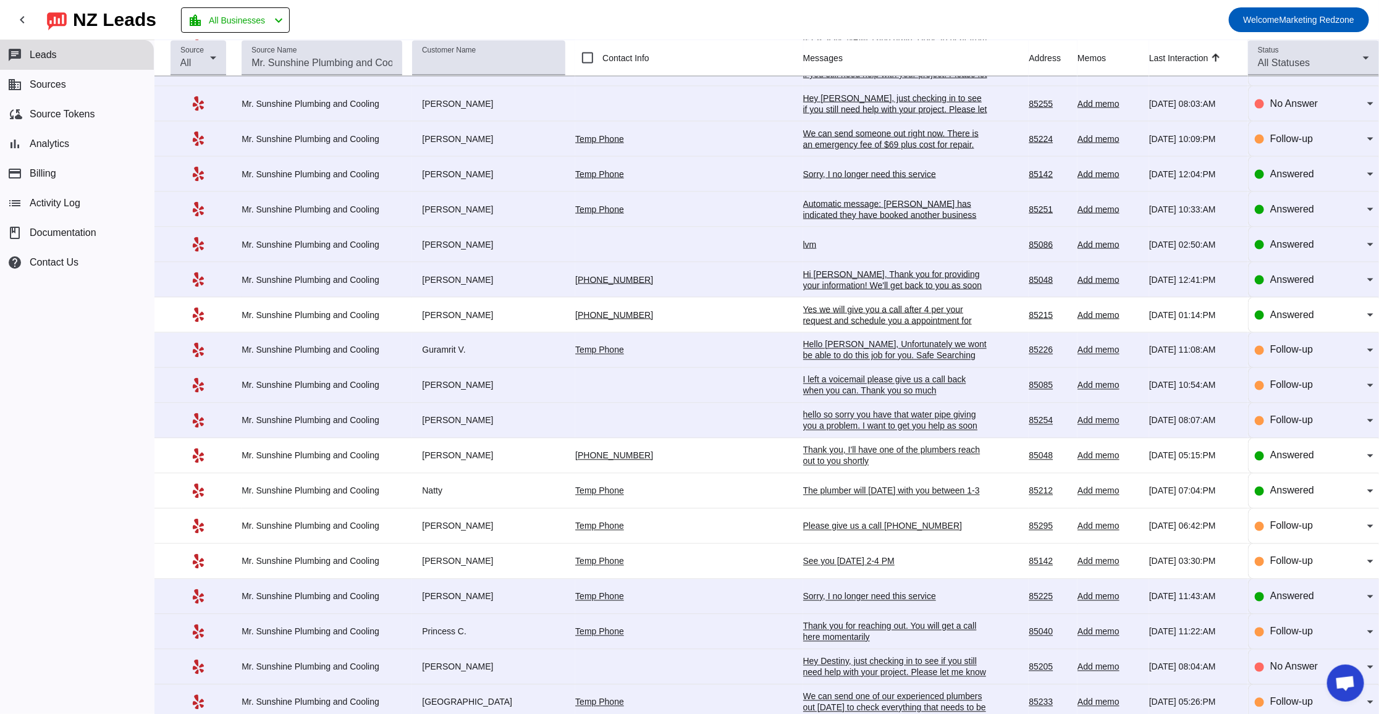
click at [803, 250] on div "lvm" at bounding box center [895, 244] width 185 height 11
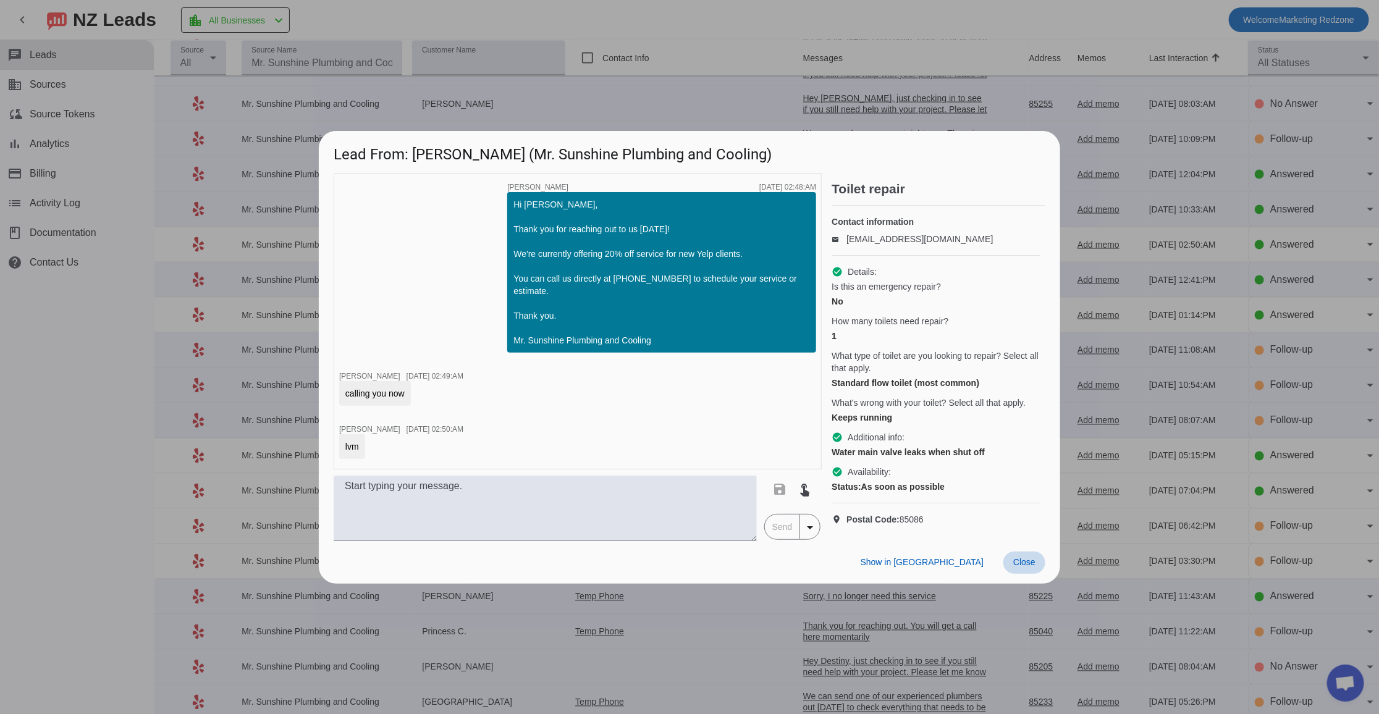
click at [1030, 567] on span "Close" at bounding box center [1024, 562] width 22 height 10
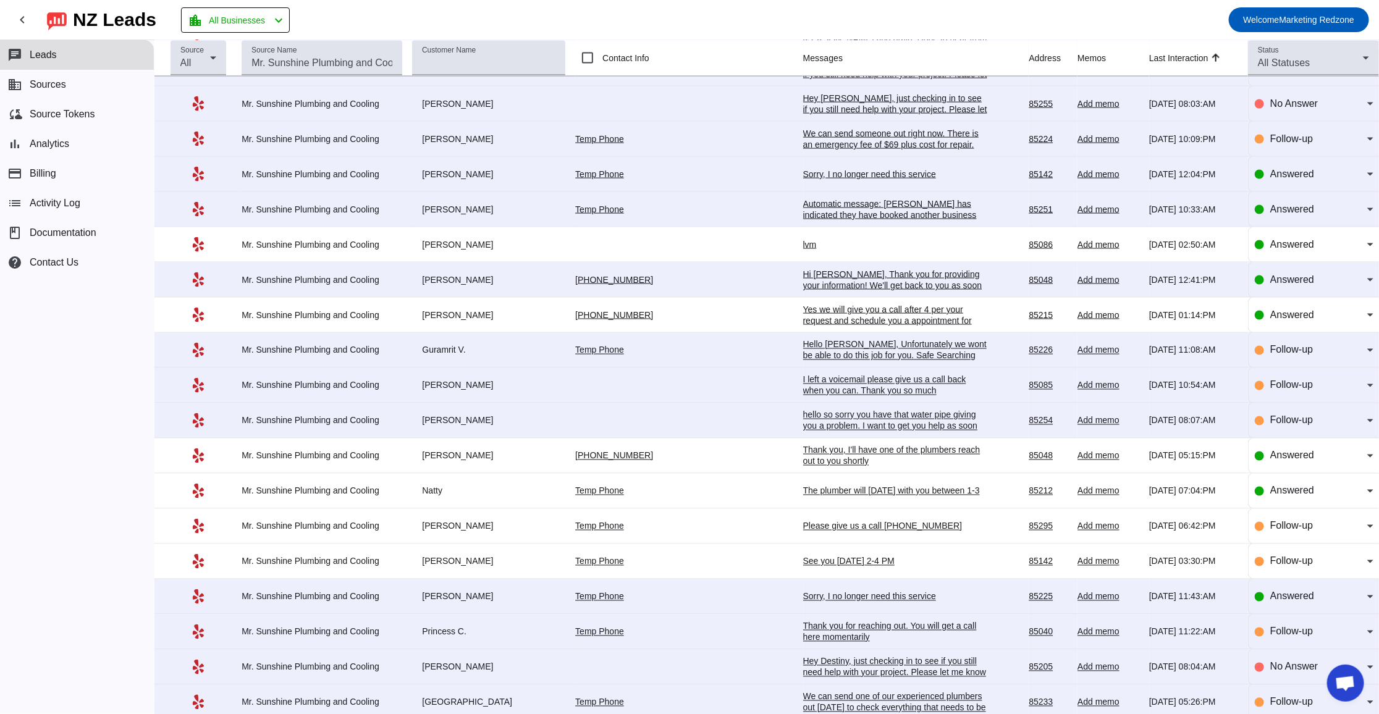
click at [845, 150] on div "We can send someone out right now. There is an emergency fee of $69 plus cost f…" at bounding box center [895, 139] width 185 height 22
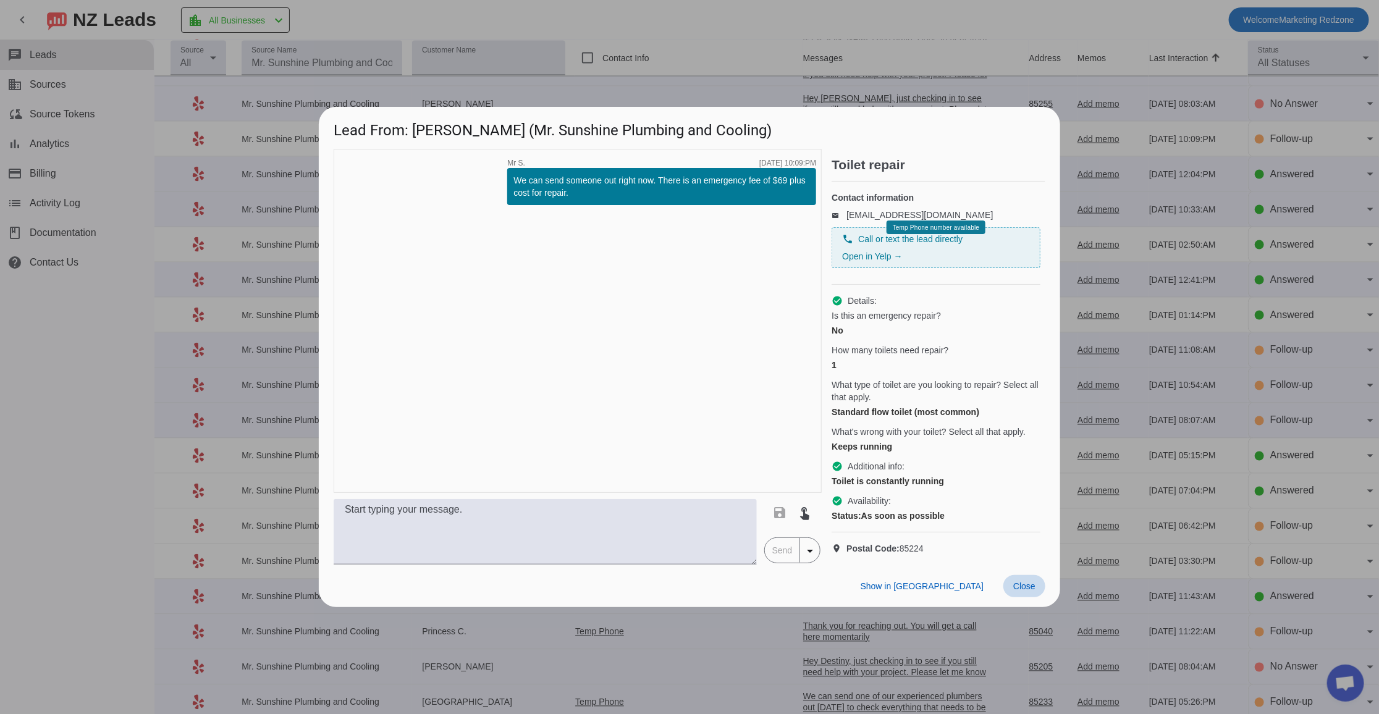
click at [1040, 597] on span at bounding box center [1024, 586] width 42 height 22
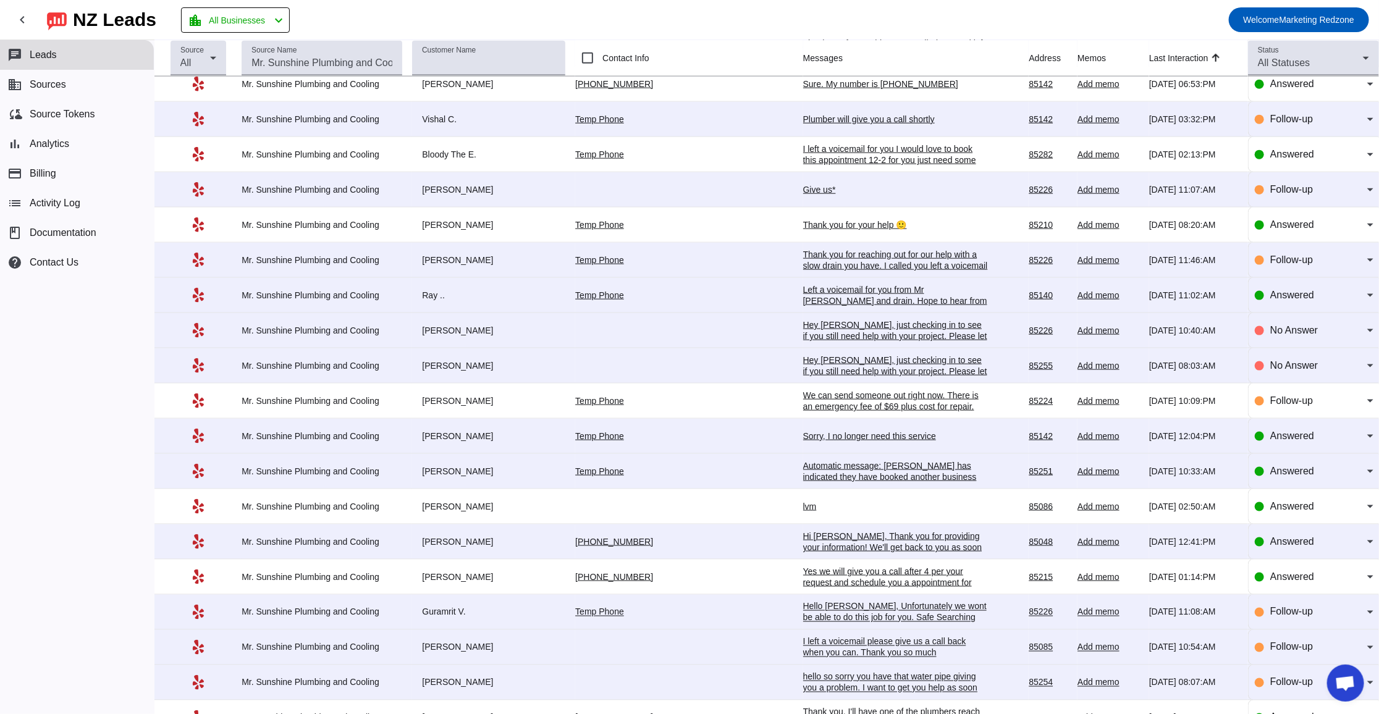
scroll to position [817, 0]
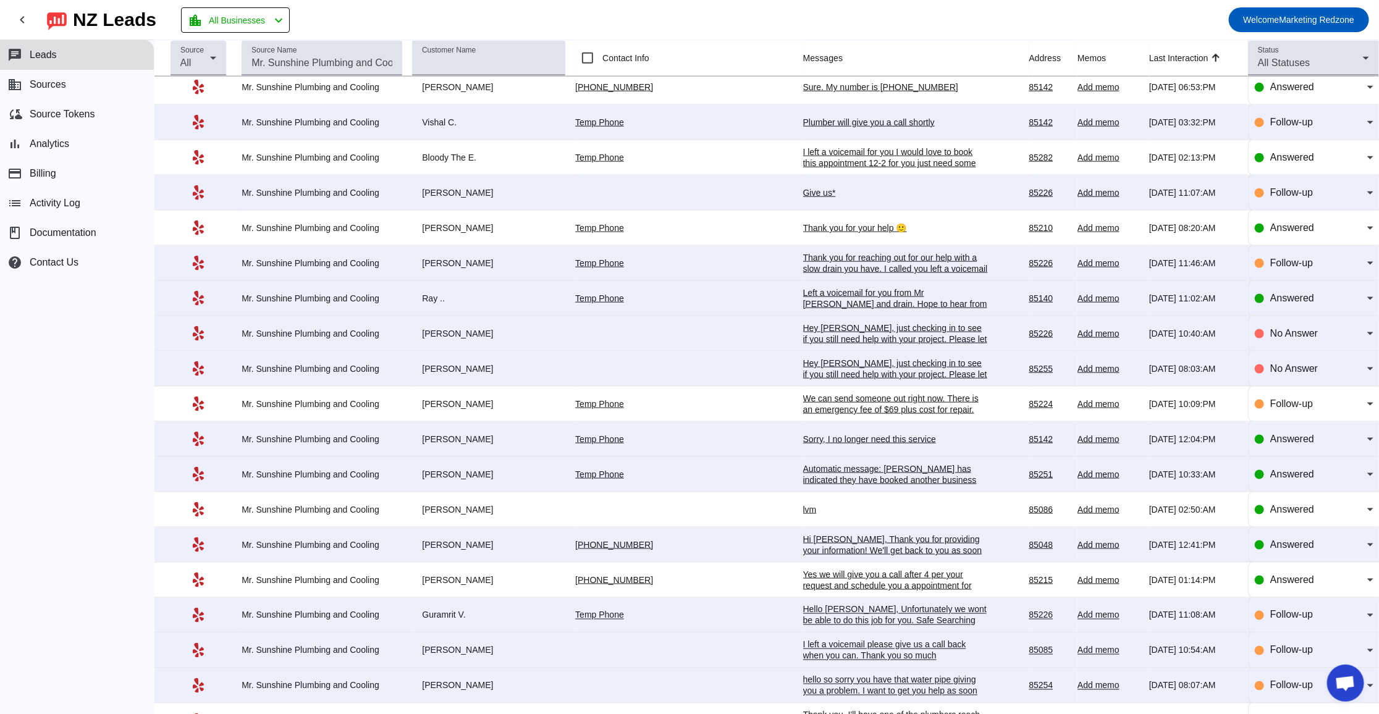
click at [803, 234] on div "Thank you for your help 🙂" at bounding box center [895, 227] width 185 height 11
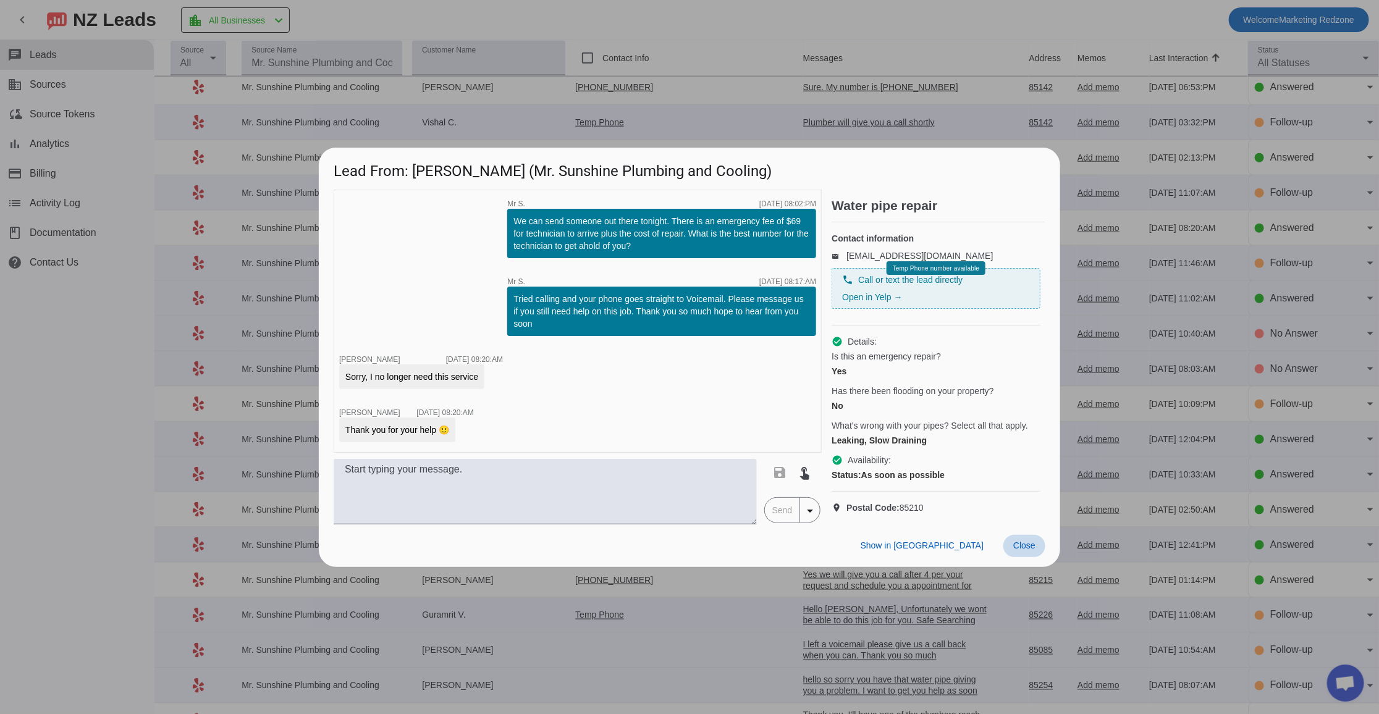
click at [1033, 550] on span "Close" at bounding box center [1024, 546] width 22 height 10
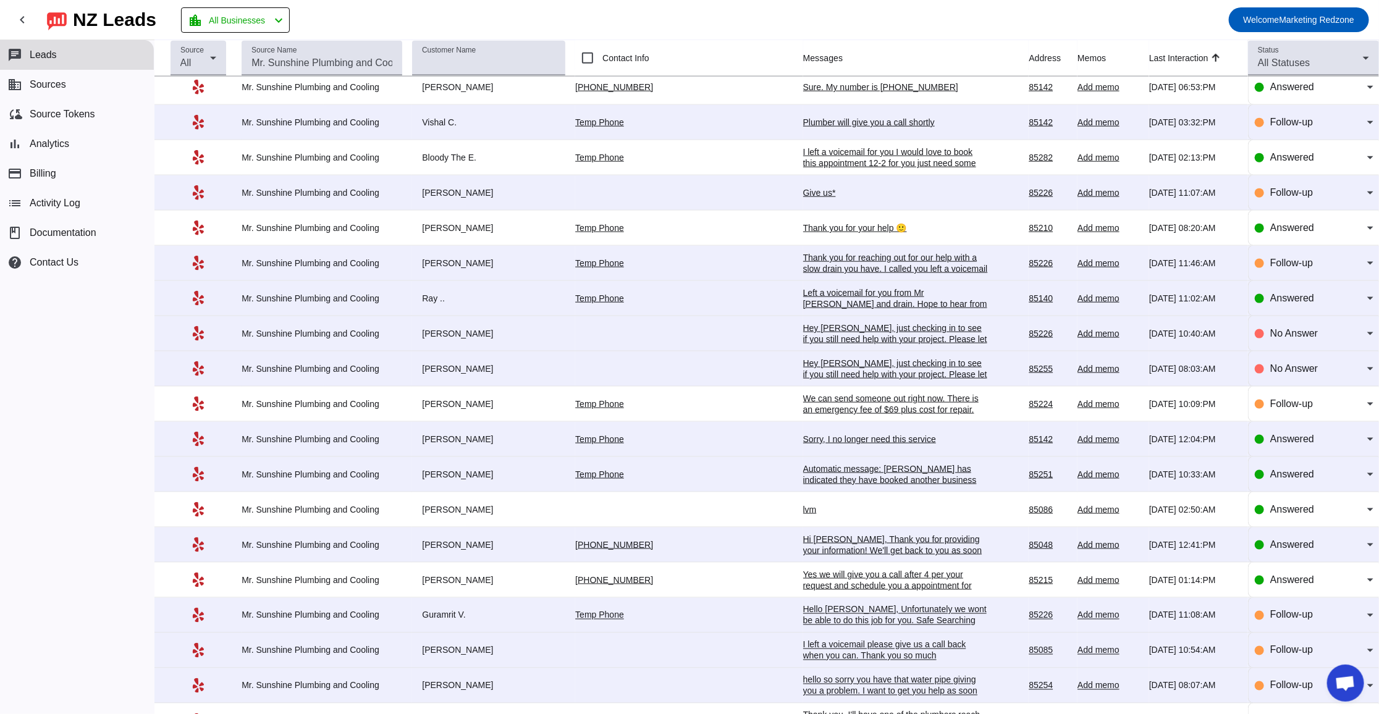
click at [803, 98] on td "Sure. My number is 972-800-8205 8/7/2025, 06:53:PM" at bounding box center [916, 87] width 226 height 35
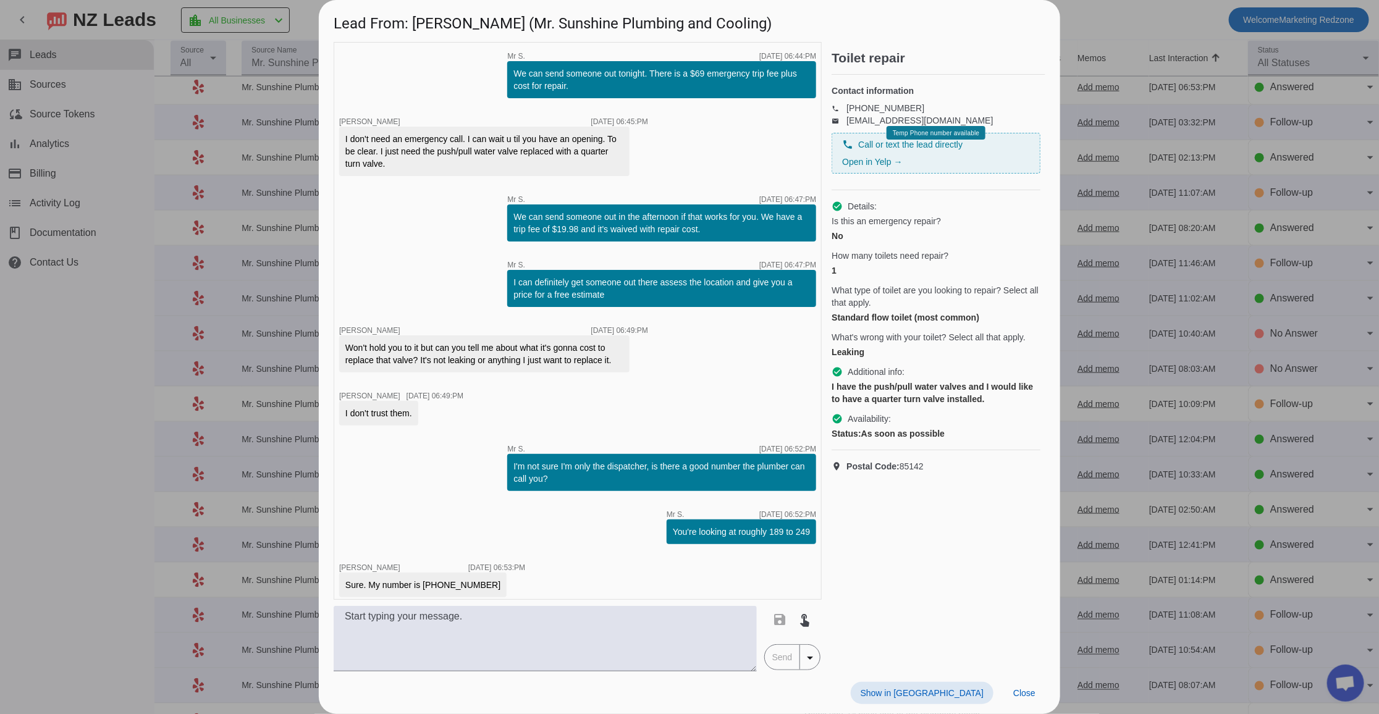
scroll to position [8, 0]
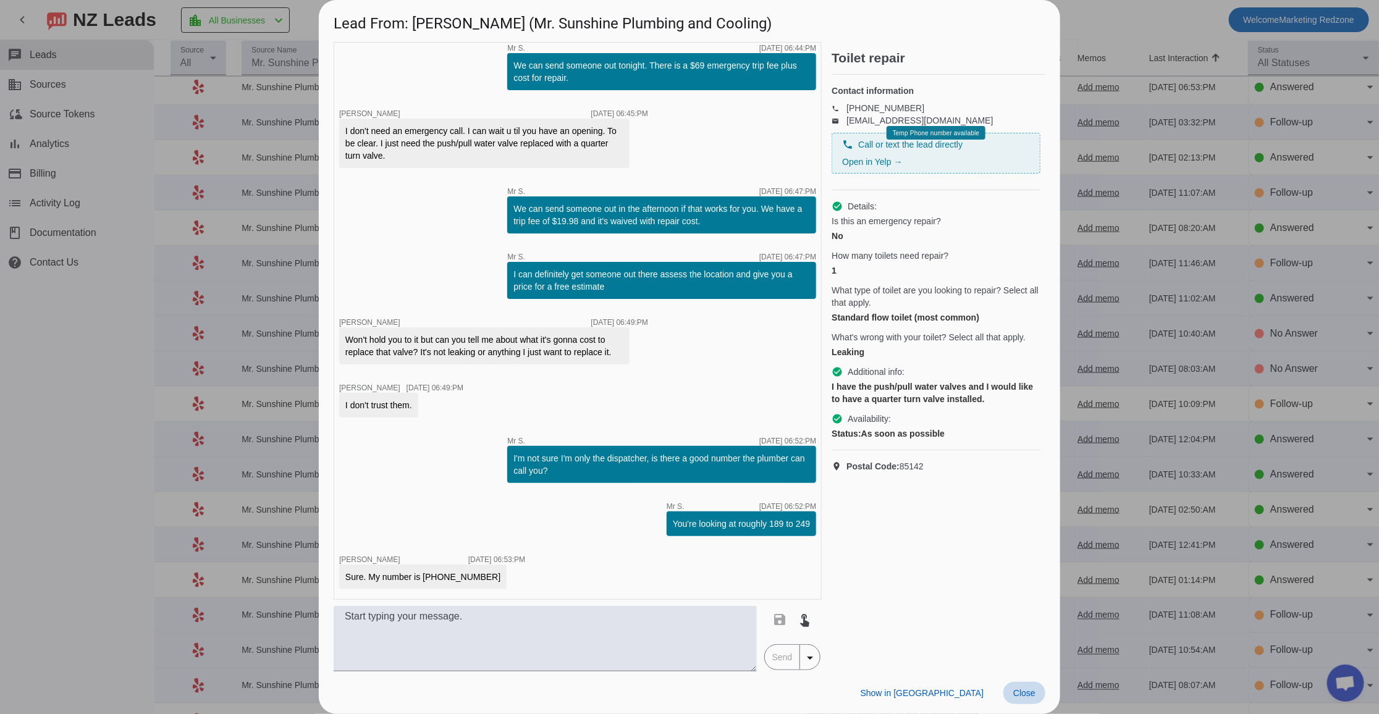
click at [1024, 702] on span at bounding box center [1024, 693] width 42 height 22
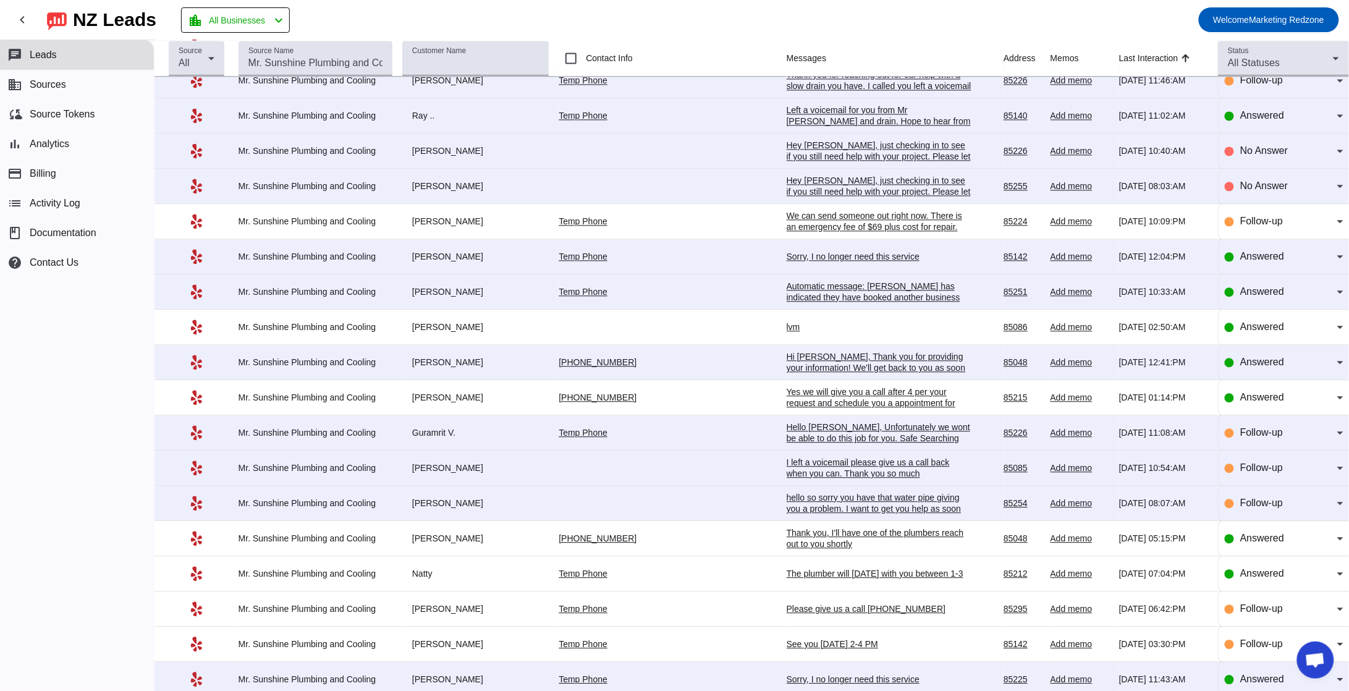
scroll to position [993, 0]
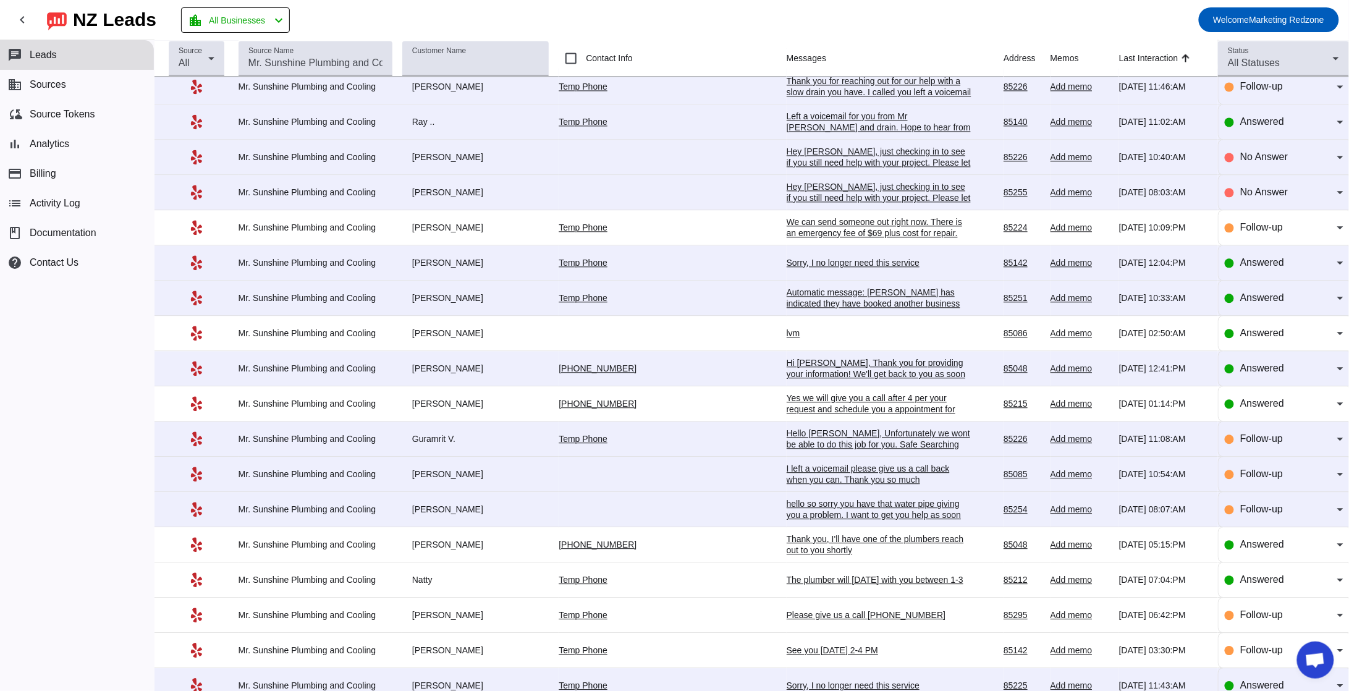
click at [838, 13] on mat-toolbar-row "chevron_left NZ Leads location_city All Businesses chevron_left Welcome Marketi…" at bounding box center [674, 20] width 1349 height 40
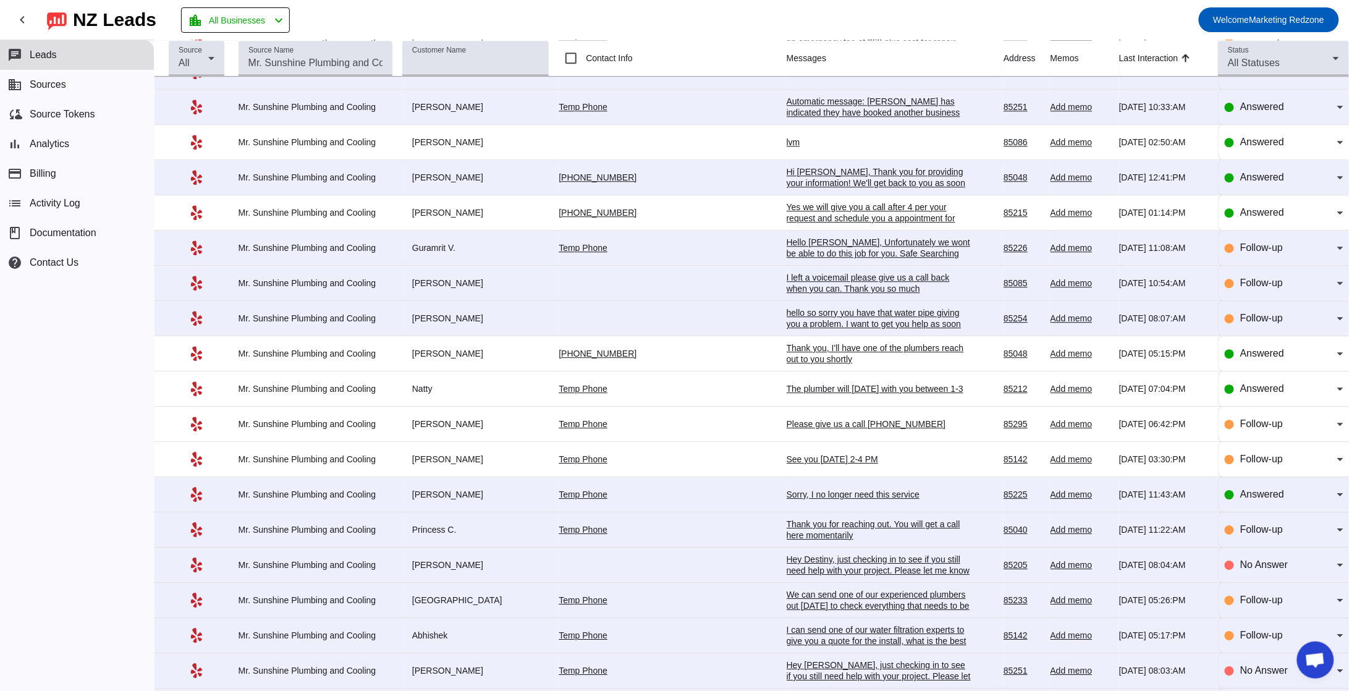
scroll to position [1187, 0]
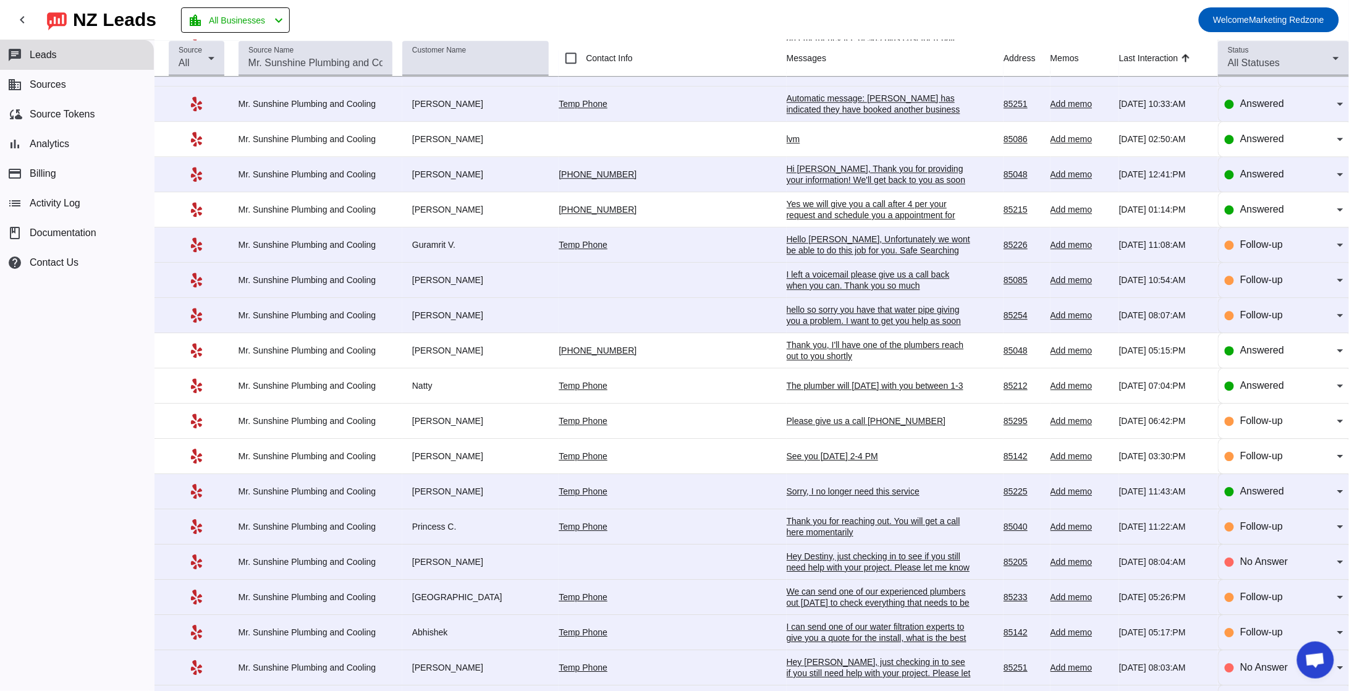
click at [816, 386] on div "The plumber will tomorrow with you between 1-3" at bounding box center [878, 385] width 185 height 11
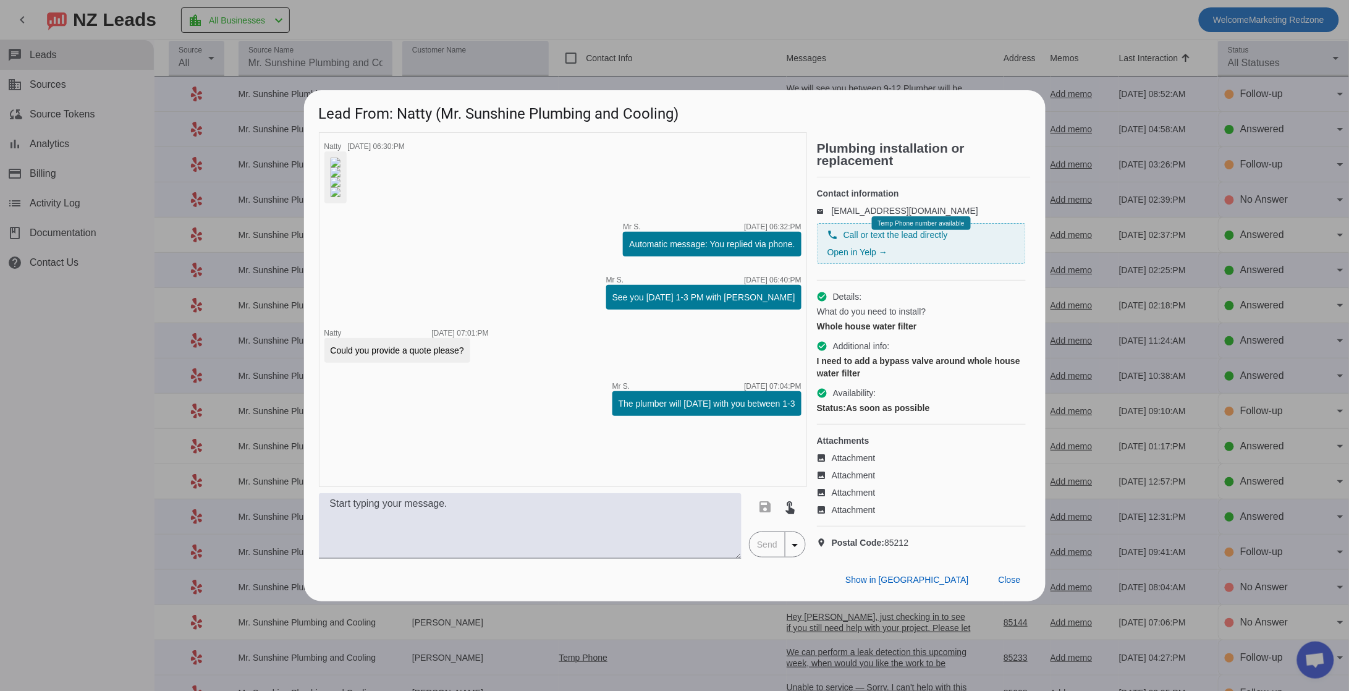
scroll to position [0, 0]
drag, startPoint x: 806, startPoint y: 413, endPoint x: 813, endPoint y: 387, distance: 27.0
click at [804, 366] on div "timer close Natty 7/28/2025, 06:30:PM timer close Mr S. 7/28/2025, 06:32:PM Aut…" at bounding box center [563, 309] width 488 height 355
click at [1005, 591] on span at bounding box center [1009, 580] width 42 height 22
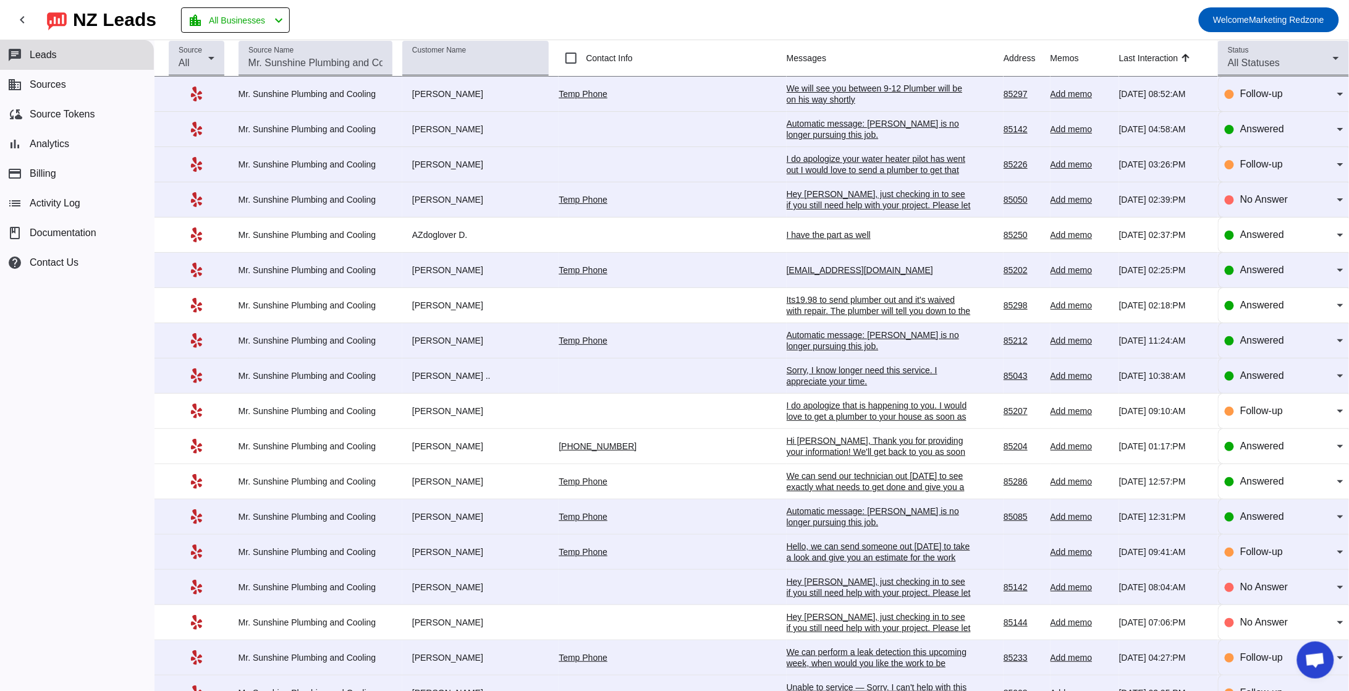
click at [786, 268] on div "Mrsunshineaz@gmail.com" at bounding box center [878, 269] width 185 height 11
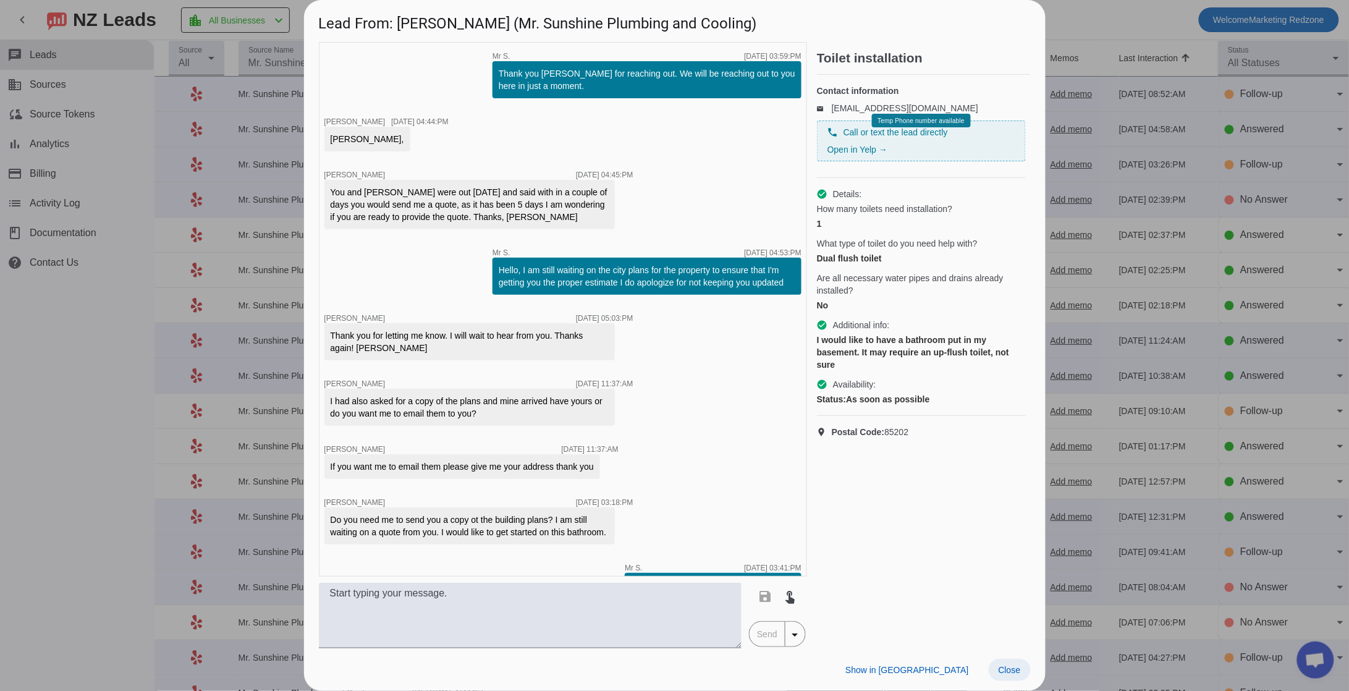
click at [1005, 661] on span at bounding box center [1009, 670] width 42 height 22
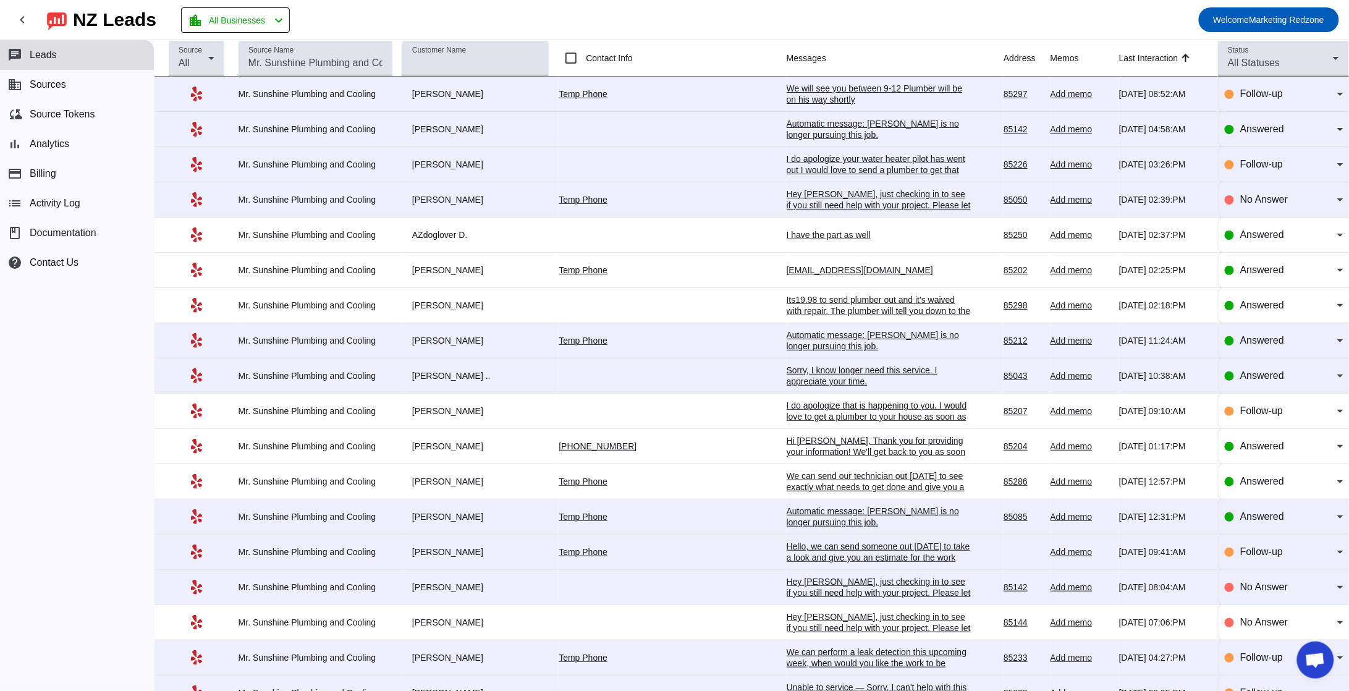
click at [638, 17] on mat-toolbar-row "chevron_left NZ Leads location_city All Businesses chevron_left Welcome Marketi…" at bounding box center [674, 20] width 1349 height 40
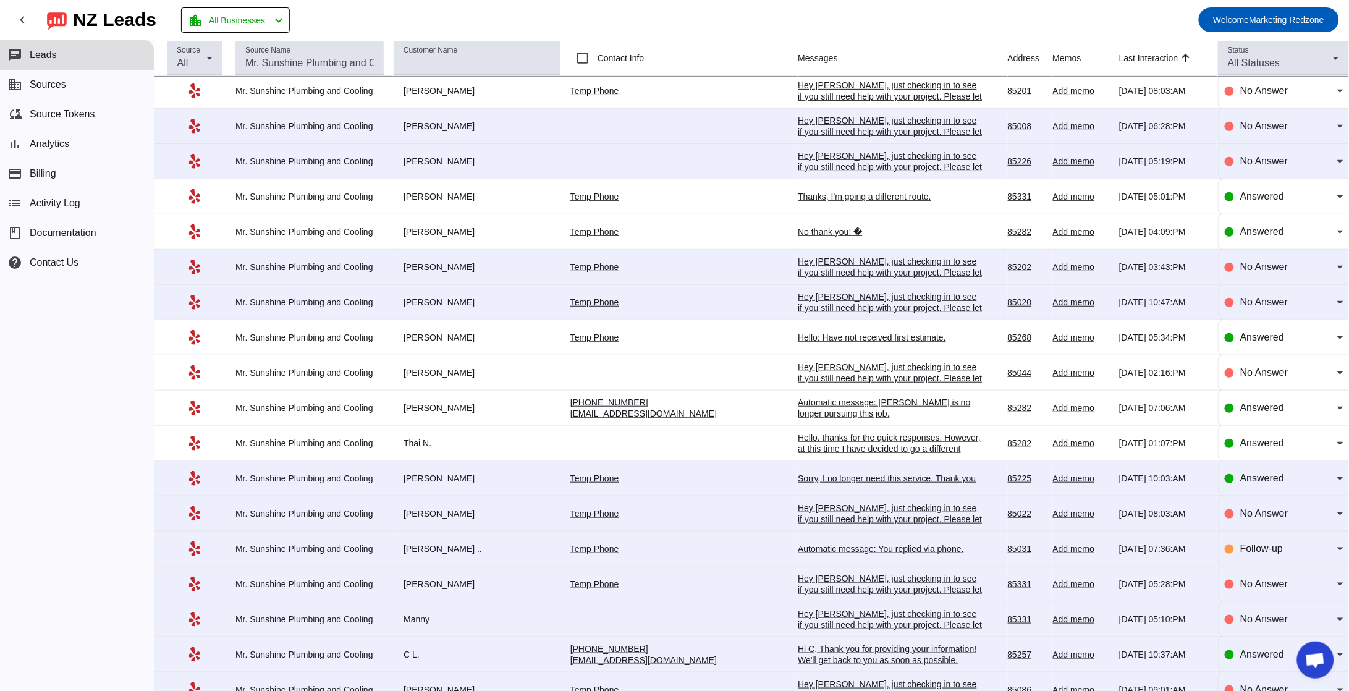
scroll to position [4427, 0]
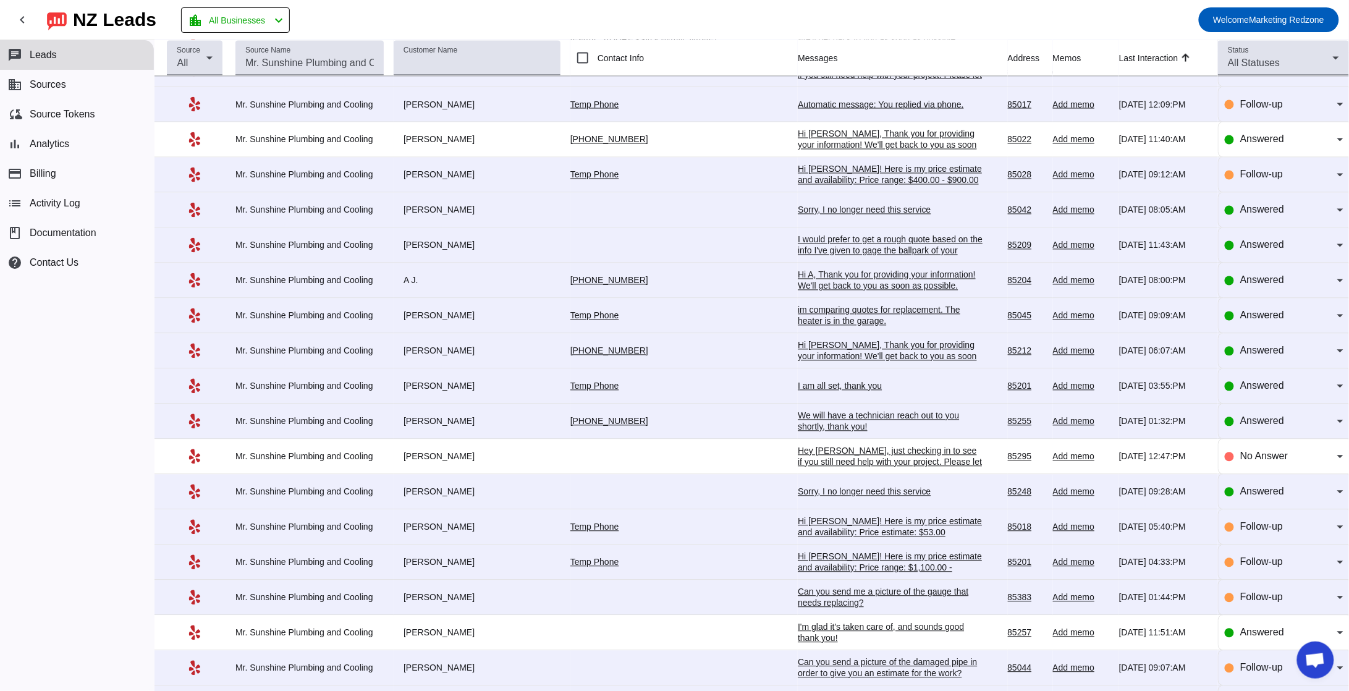
click at [58, 491] on div "chat Leads business Sources cloud_sync Source Tokens bar_chart Analytics paymen…" at bounding box center [77, 365] width 154 height 651
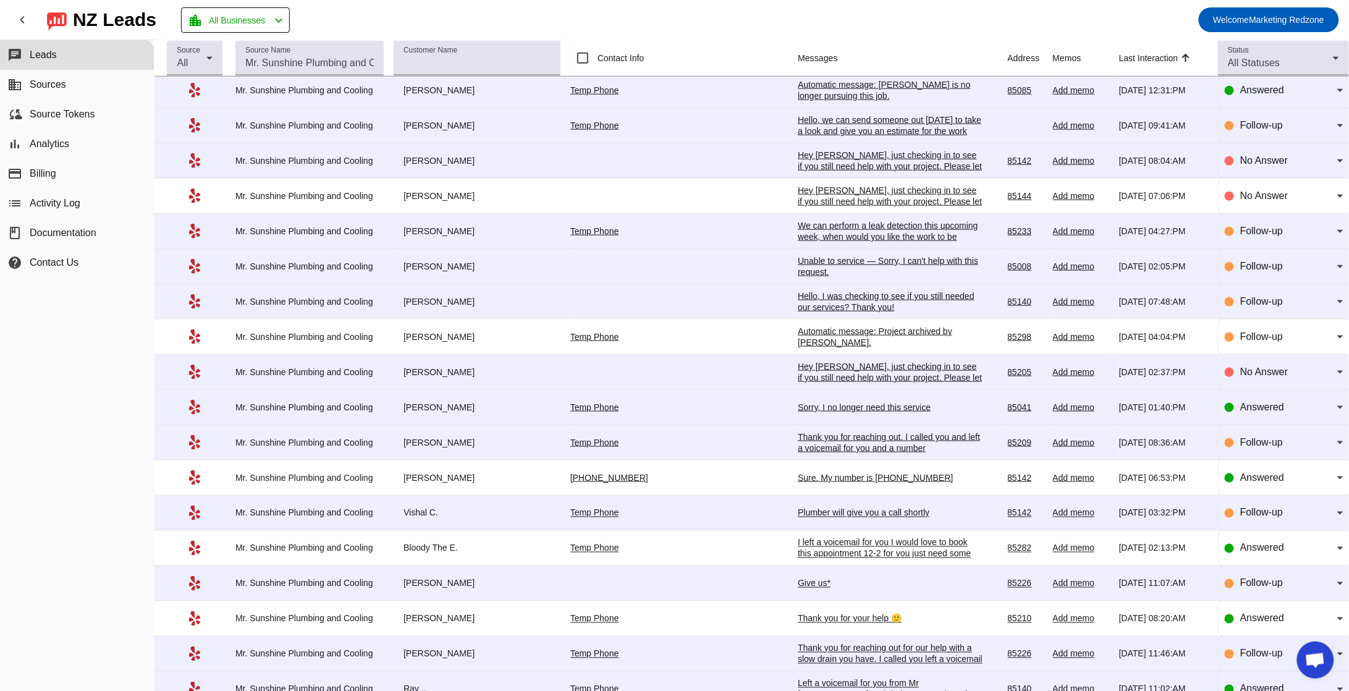
scroll to position [72, 0]
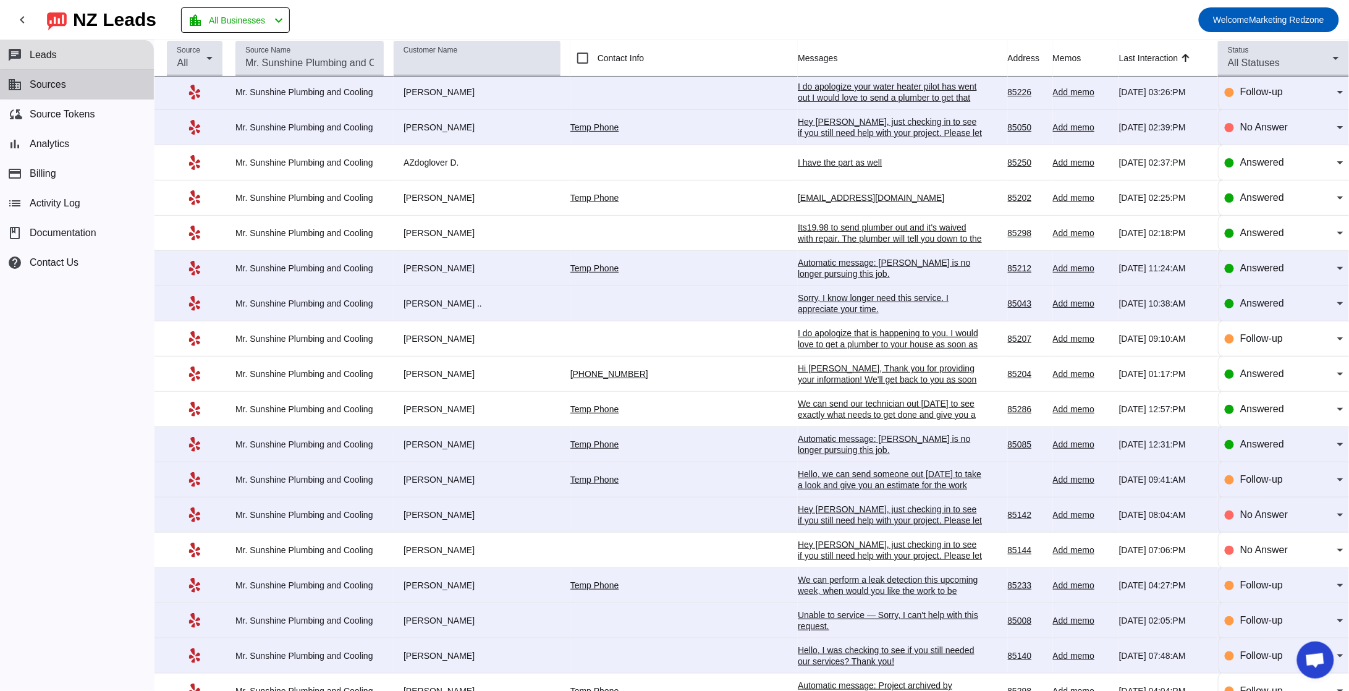
click at [81, 85] on button "business Sources" at bounding box center [77, 85] width 154 height 30
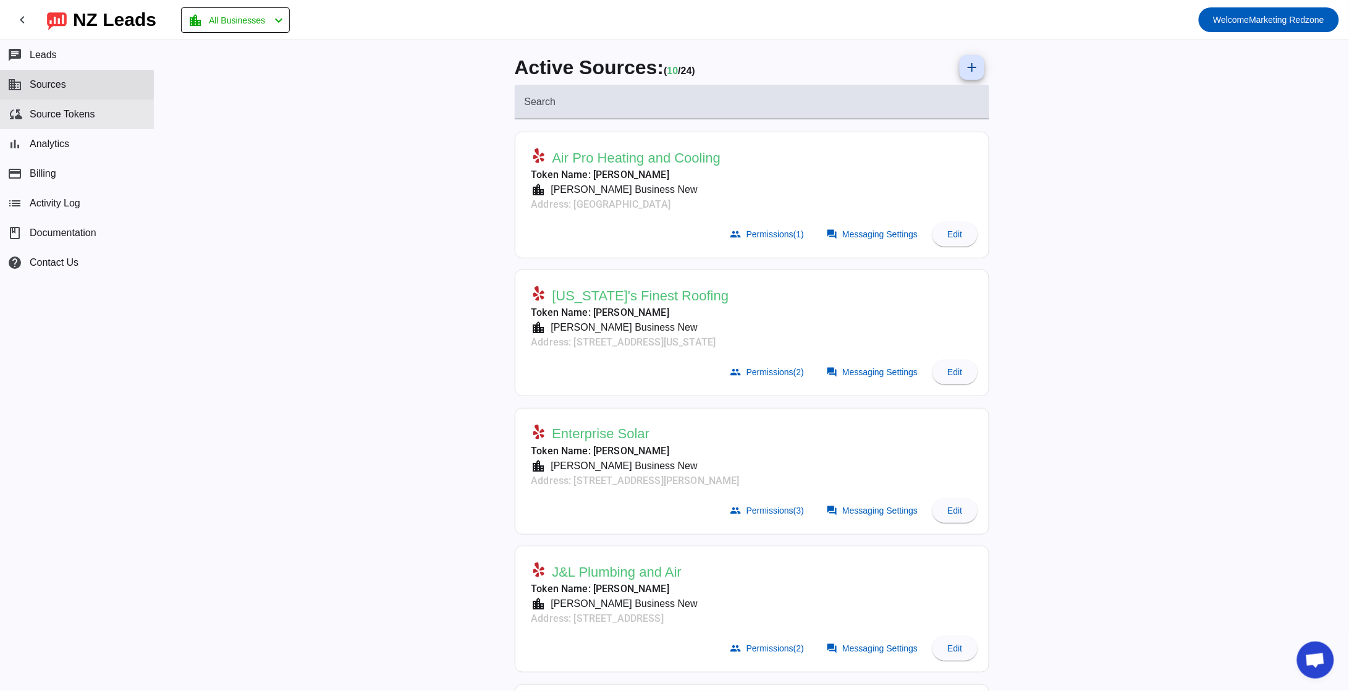
click at [50, 124] on button "cloud_sync Source Tokens" at bounding box center [77, 114] width 154 height 30
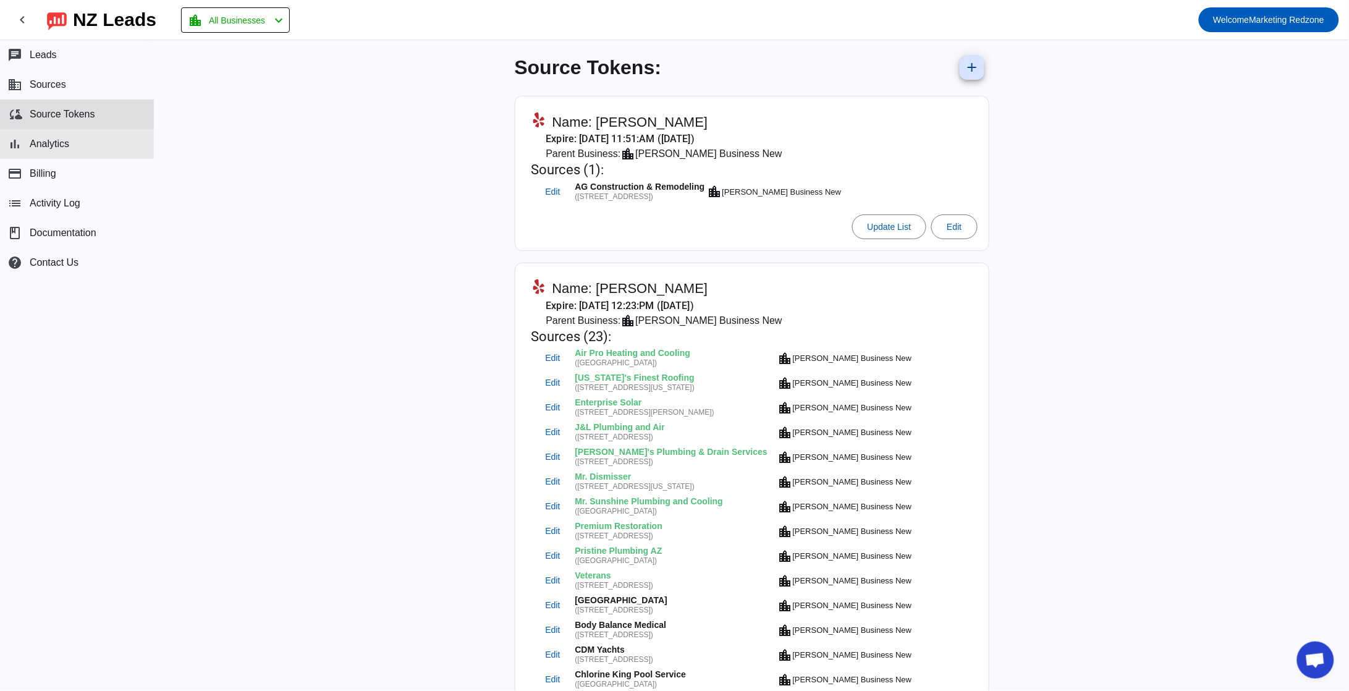
drag, startPoint x: 69, startPoint y: 62, endPoint x: 106, endPoint y: 135, distance: 82.3
click at [106, 135] on div "chat Leads business Sources cloud_sync Source Tokens bar_chart Analytics paymen…" at bounding box center [77, 158] width 154 height 237
click at [71, 151] on button "bar_chart Analytics" at bounding box center [77, 144] width 154 height 30
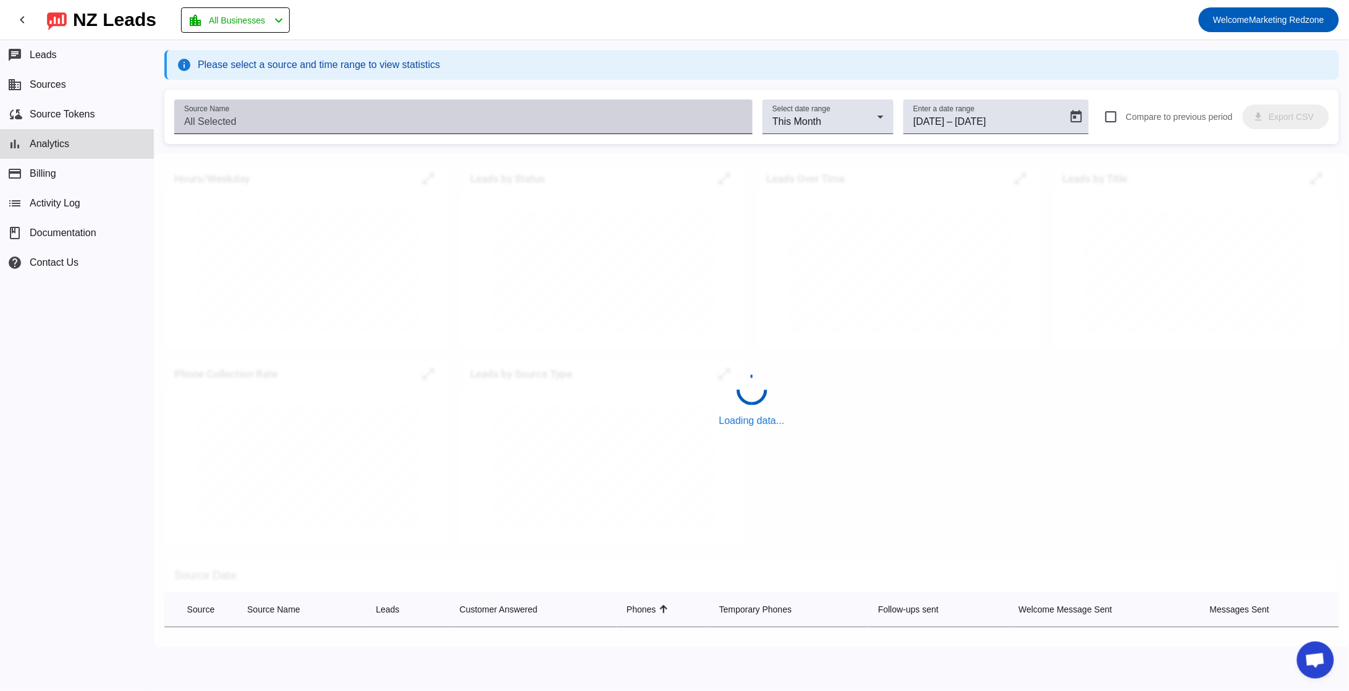
click at [255, 119] on input "Source Name" at bounding box center [463, 121] width 559 height 15
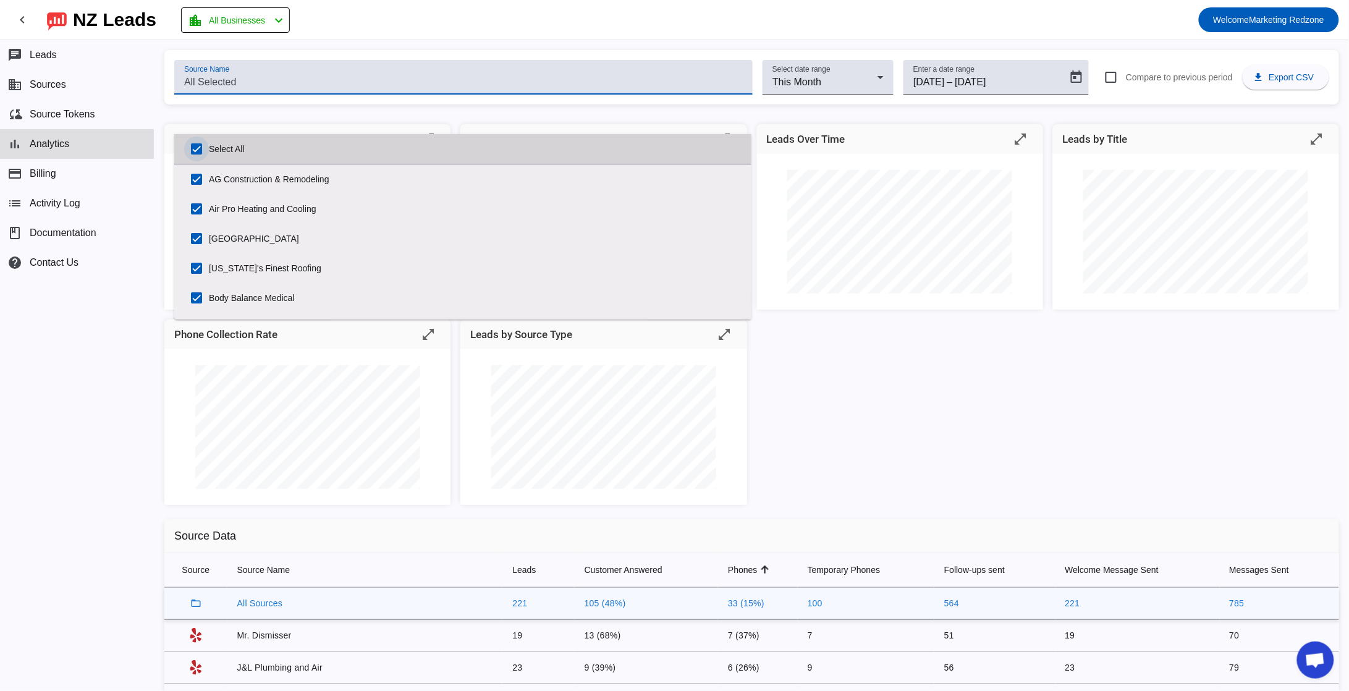
click at [195, 147] on input "Select All" at bounding box center [196, 149] width 25 height 25
checkbox input "false"
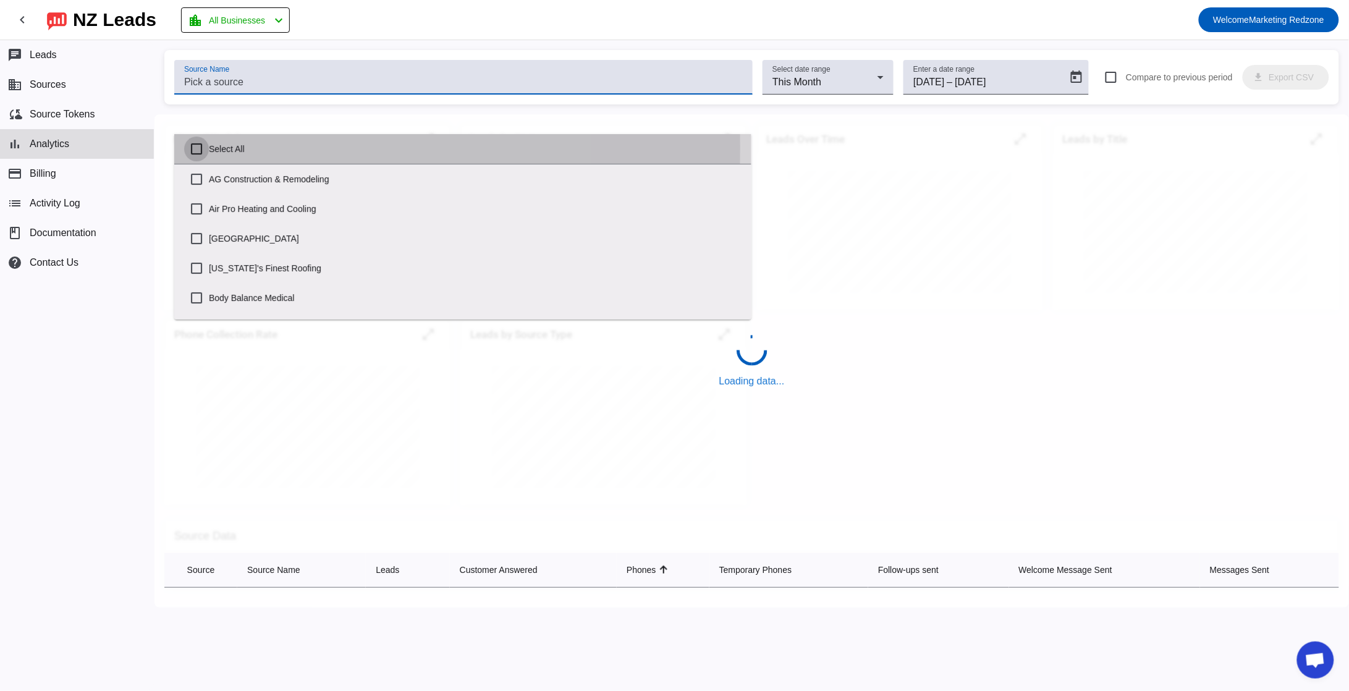
checkbox input "false"
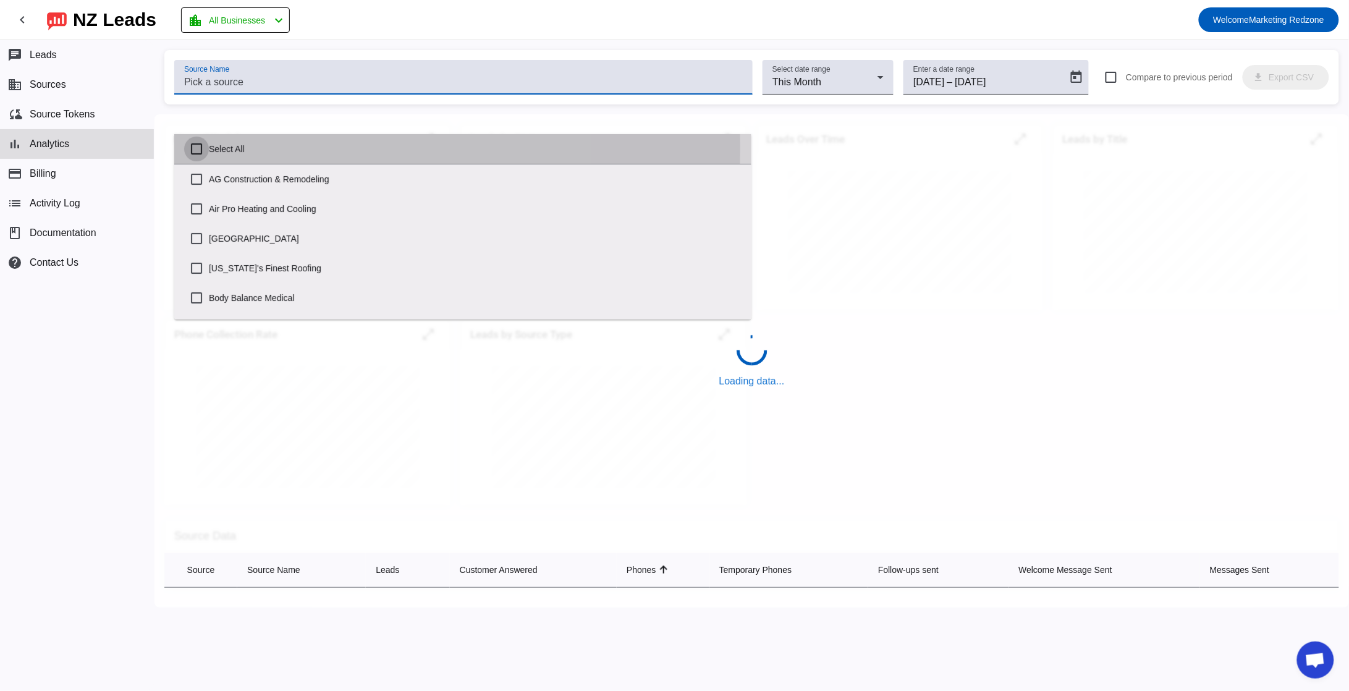
checkbox input "false"
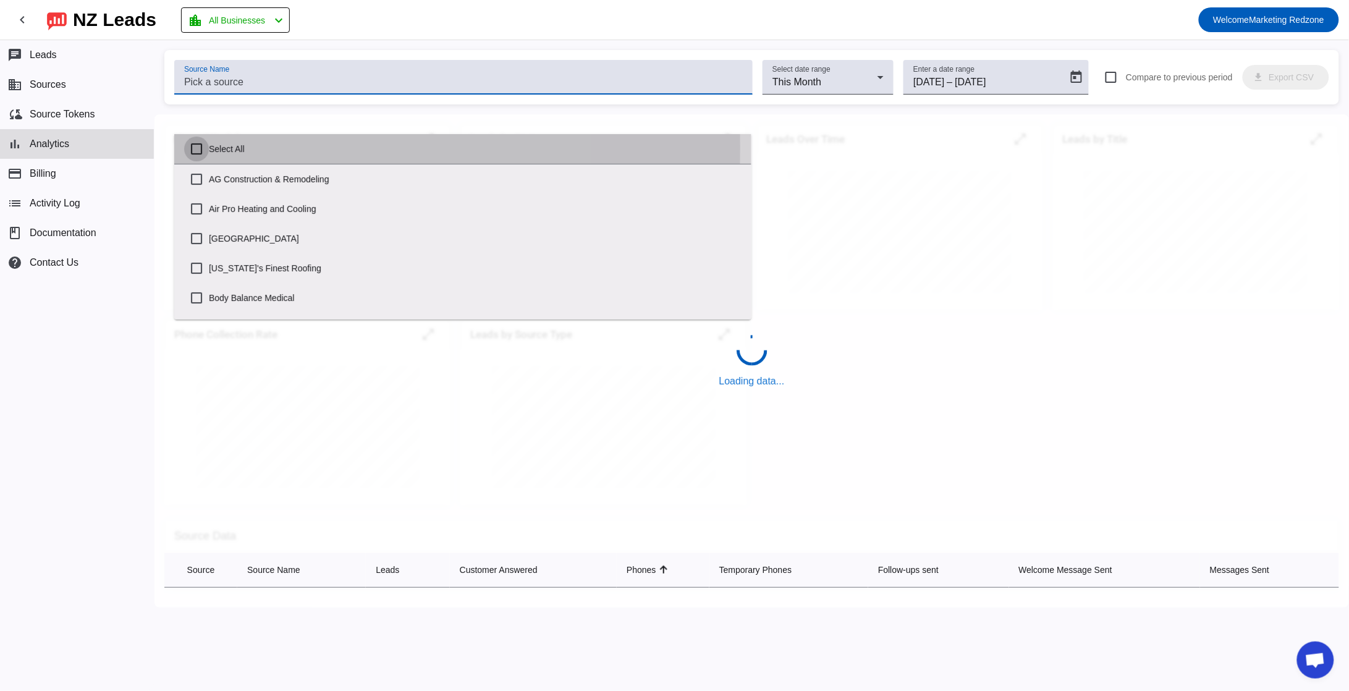
checkbox input "false"
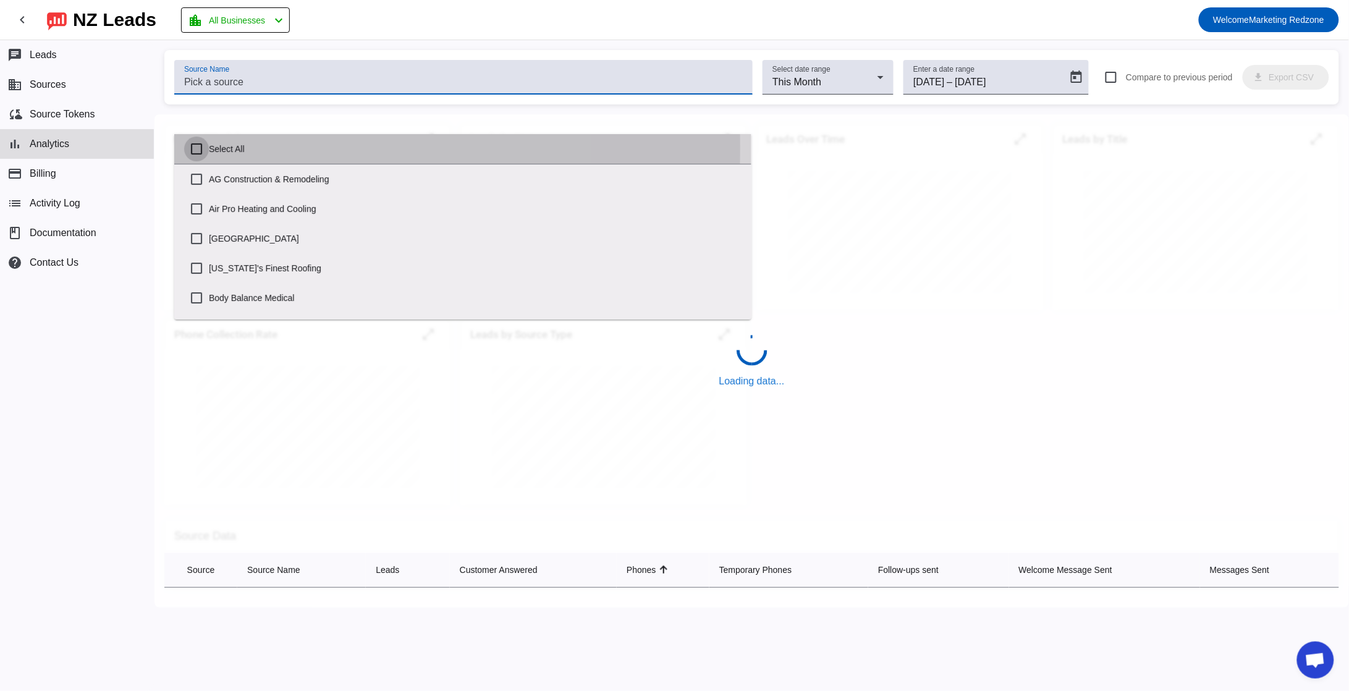
checkbox input "false"
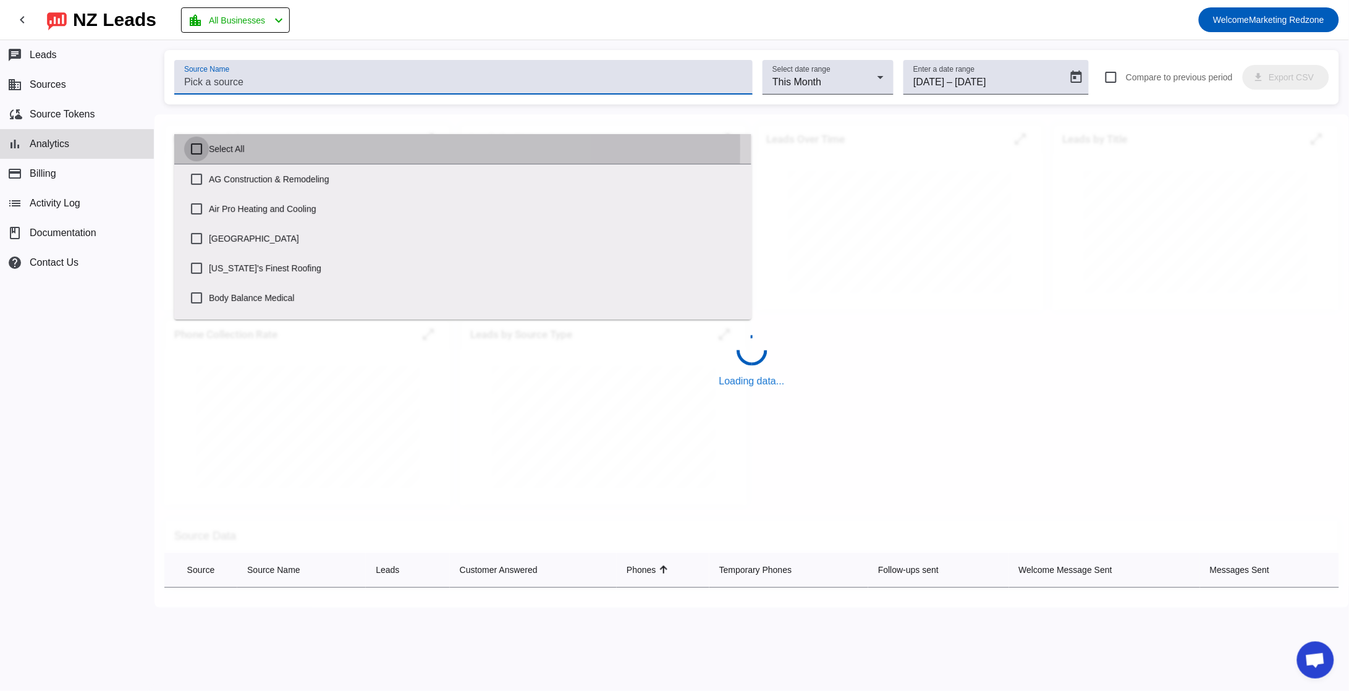
checkbox input "false"
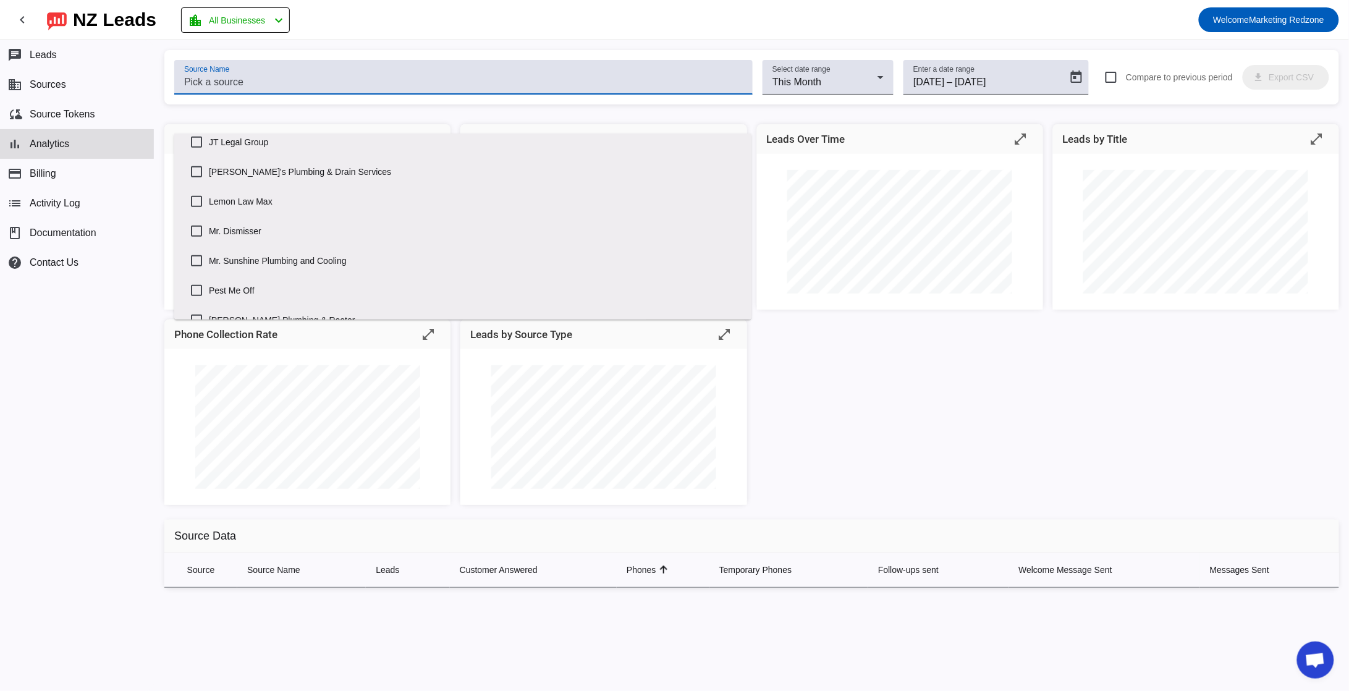
scroll to position [396, 0]
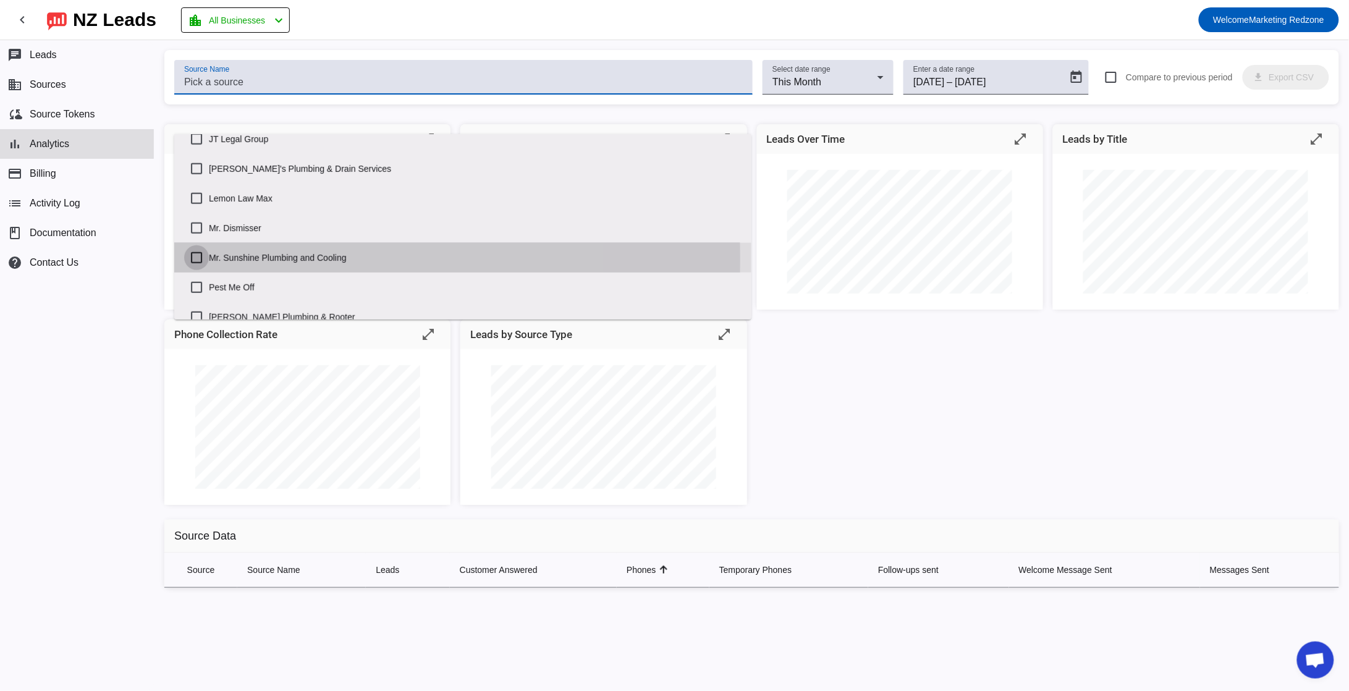
click at [201, 259] on input "Mr. Sunshine Plumbing and Cooling" at bounding box center [196, 257] width 25 height 25
checkbox input "true"
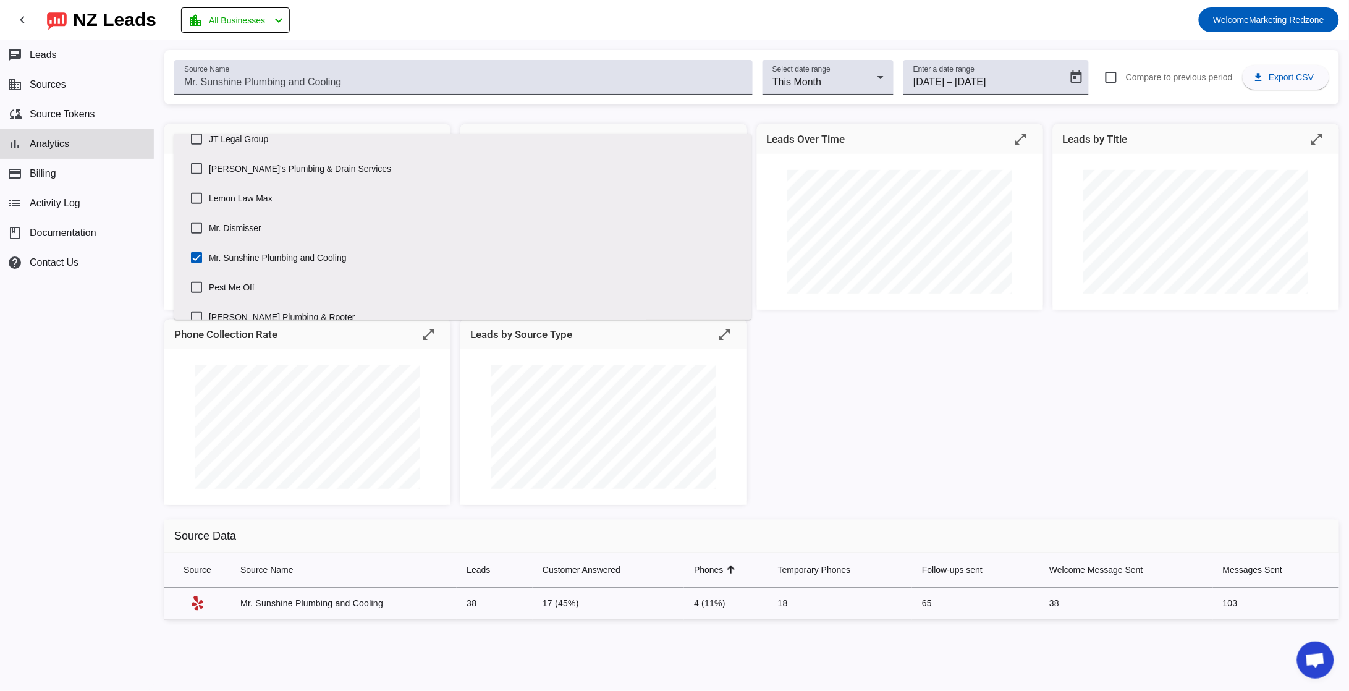
click at [879, 384] on div "Hours/Weekday open_in_full Leads by Status open_in_full Leads Over Time open_in…" at bounding box center [751, 311] width 1194 height 395
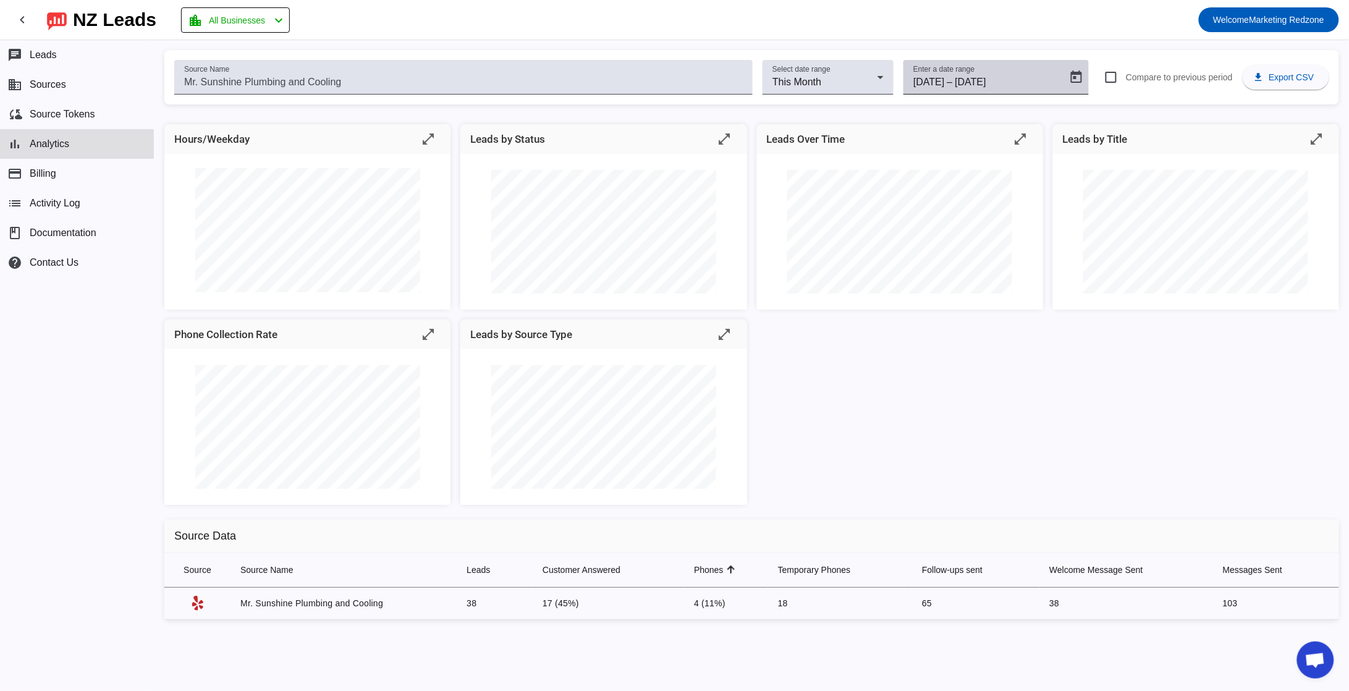
click at [961, 69] on mat-label "Enter a date range" at bounding box center [943, 69] width 61 height 8
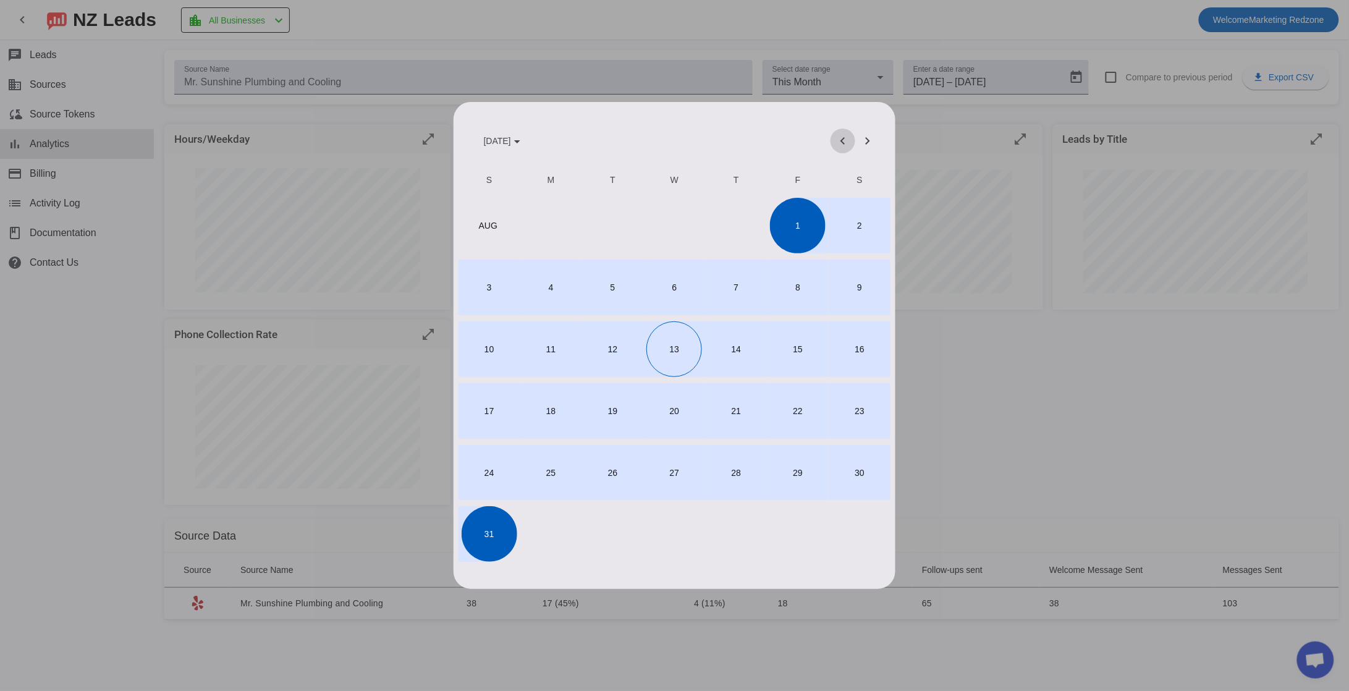
click at [845, 146] on span "Previous month" at bounding box center [843, 141] width 30 height 30
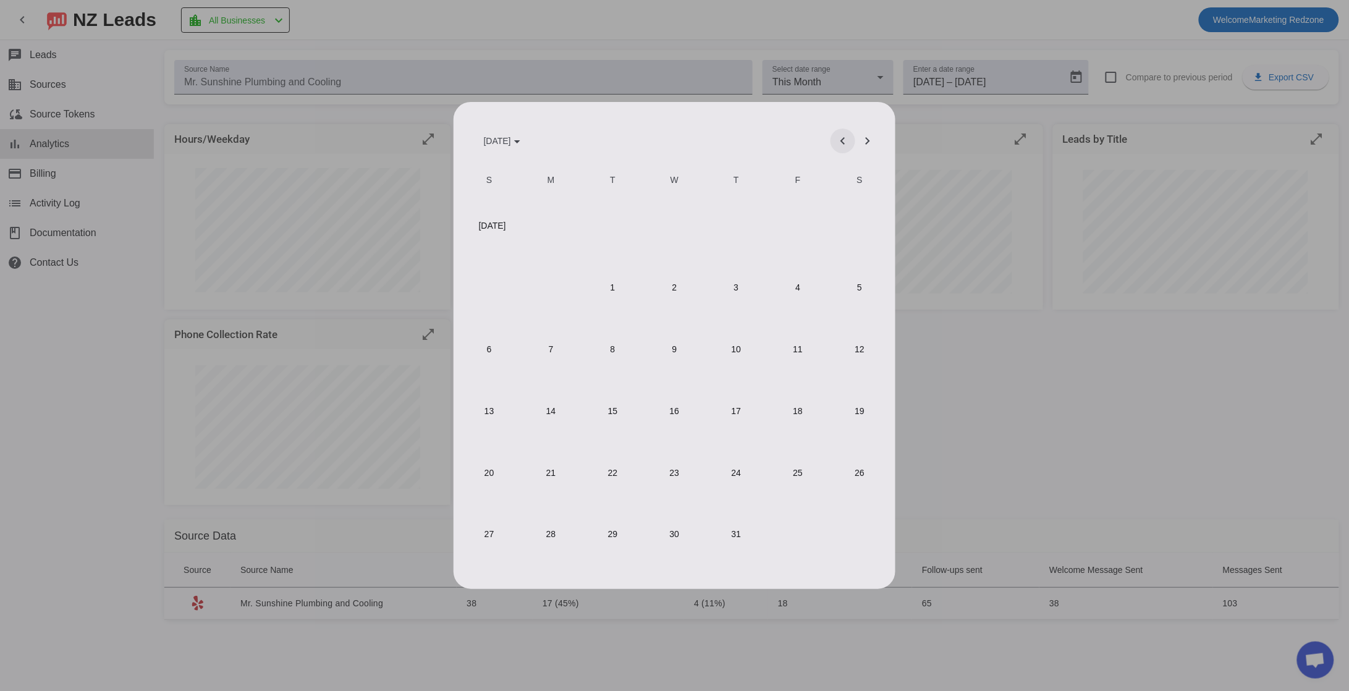
click at [845, 146] on span "Previous month" at bounding box center [843, 141] width 30 height 30
click at [479, 273] on span "1" at bounding box center [490, 287] width 56 height 56
type input "6/1/2025"
click at [869, 144] on span "Next month" at bounding box center [868, 141] width 30 height 30
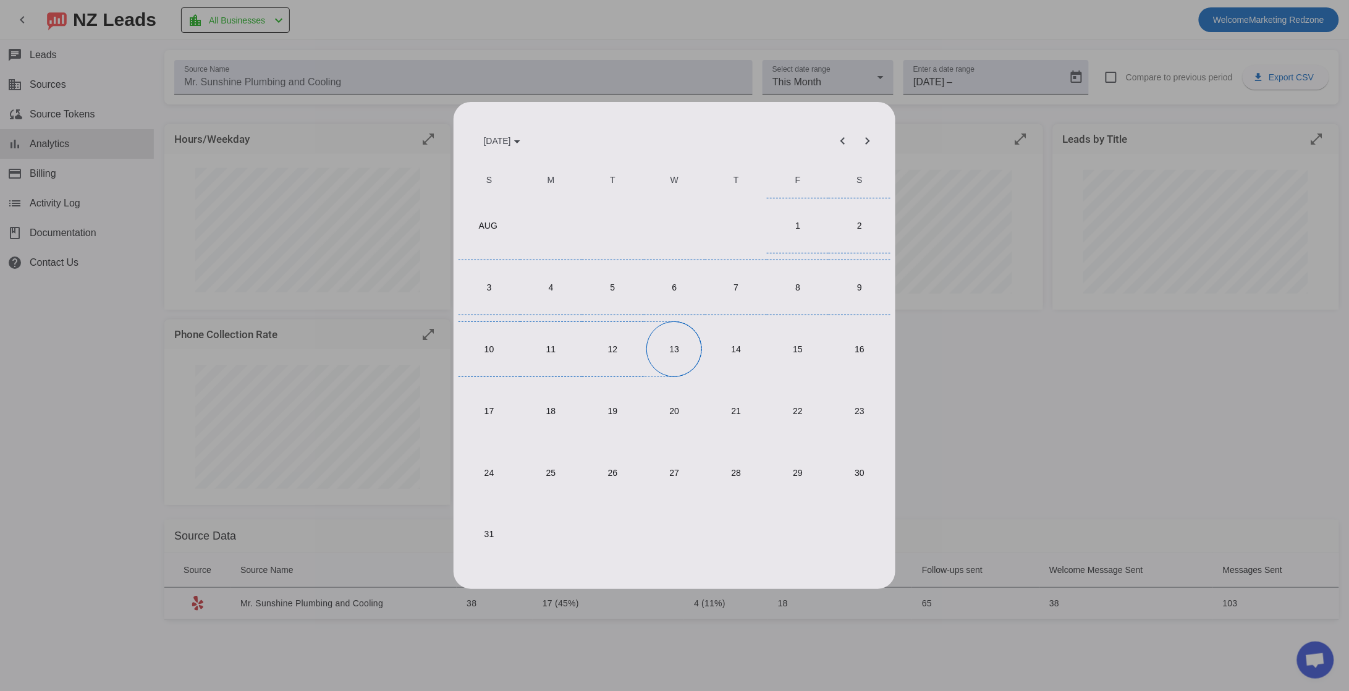
click at [682, 358] on span "13" at bounding box center [674, 349] width 56 height 56
type input "8/13/2025"
